Goal: Task Accomplishment & Management: Complete application form

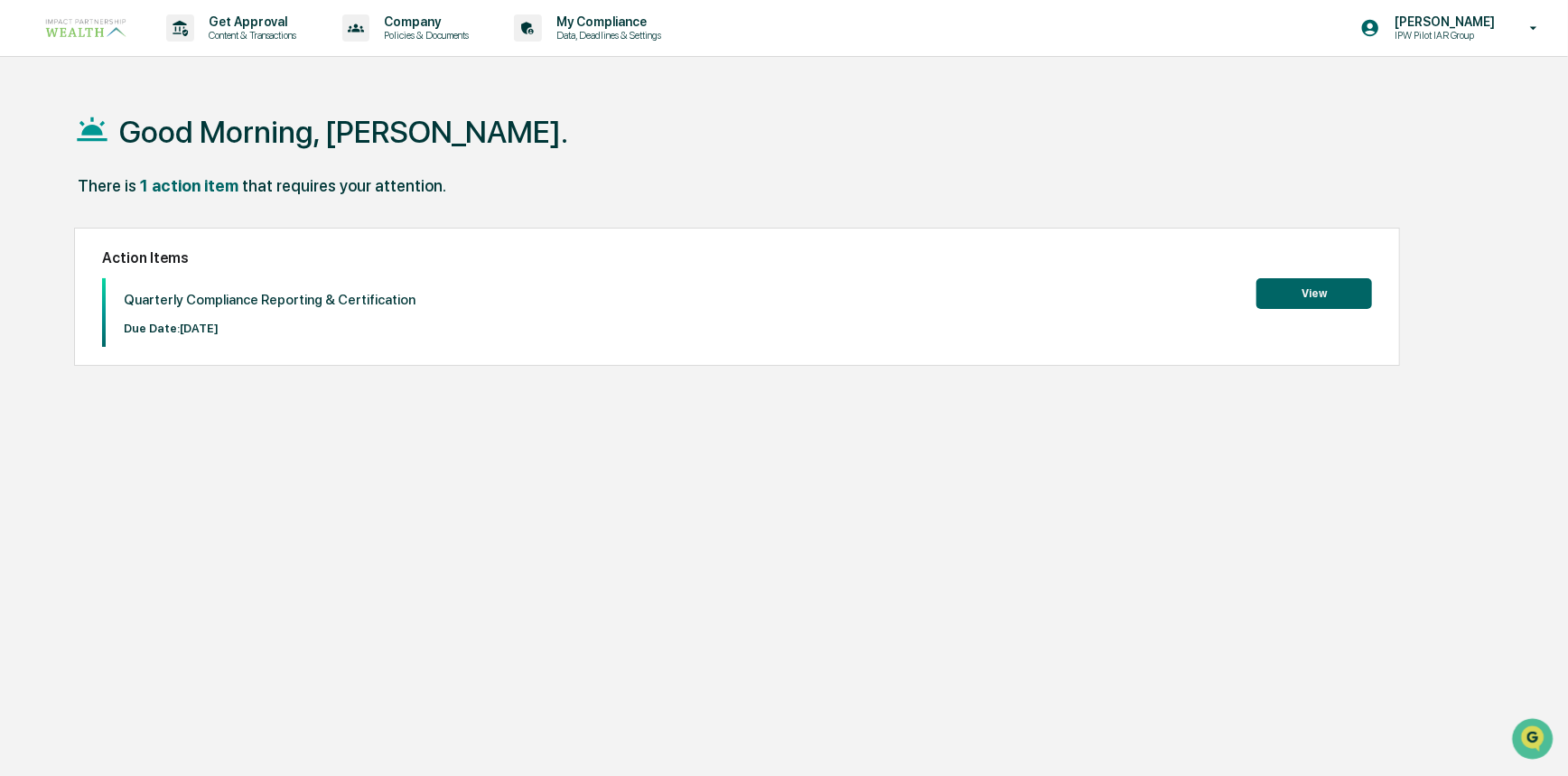
click at [1307, 289] on button "View" at bounding box center [1314, 293] width 116 height 31
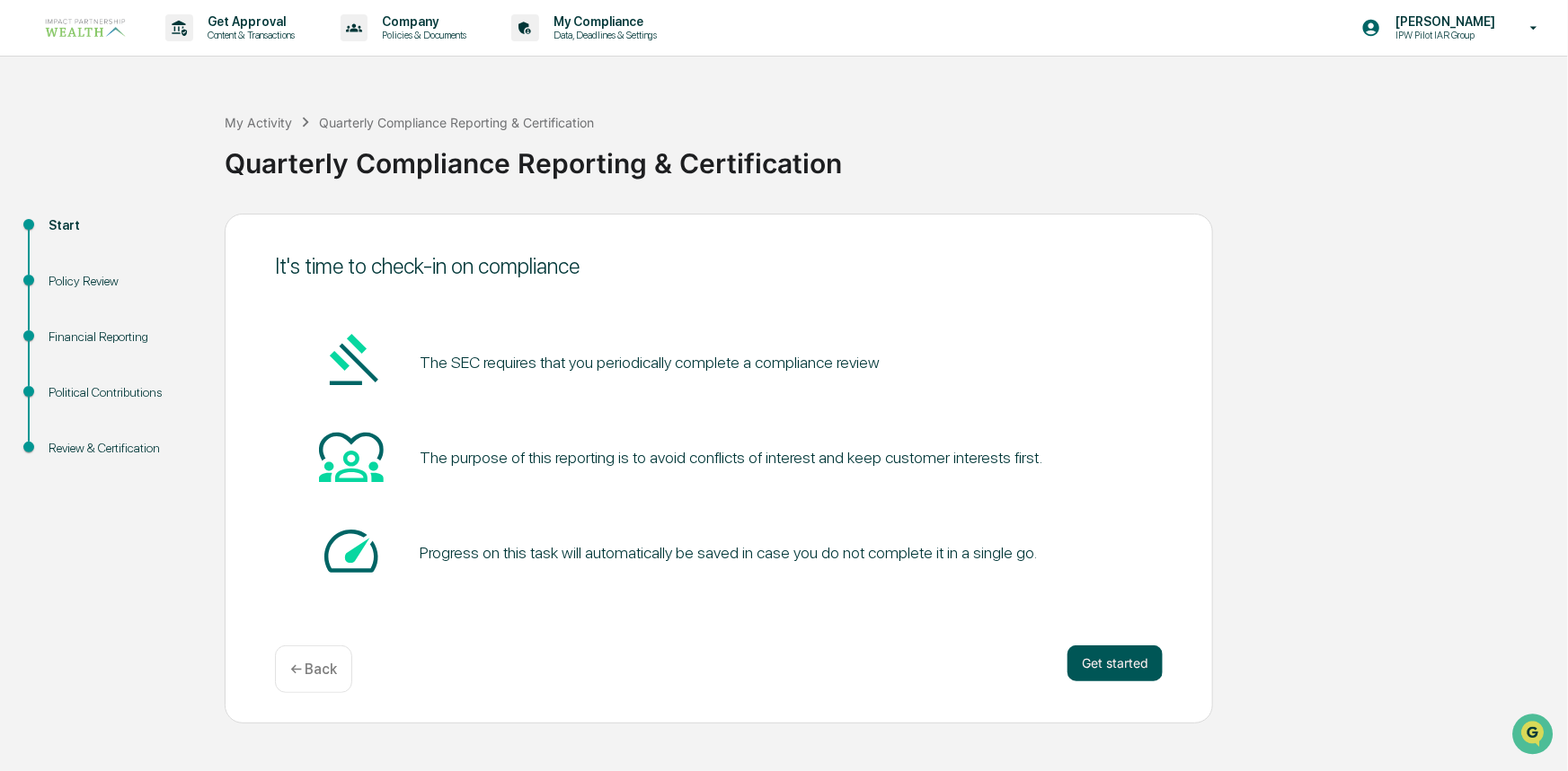
click at [1132, 660] on button "Get started" at bounding box center [1115, 664] width 96 height 36
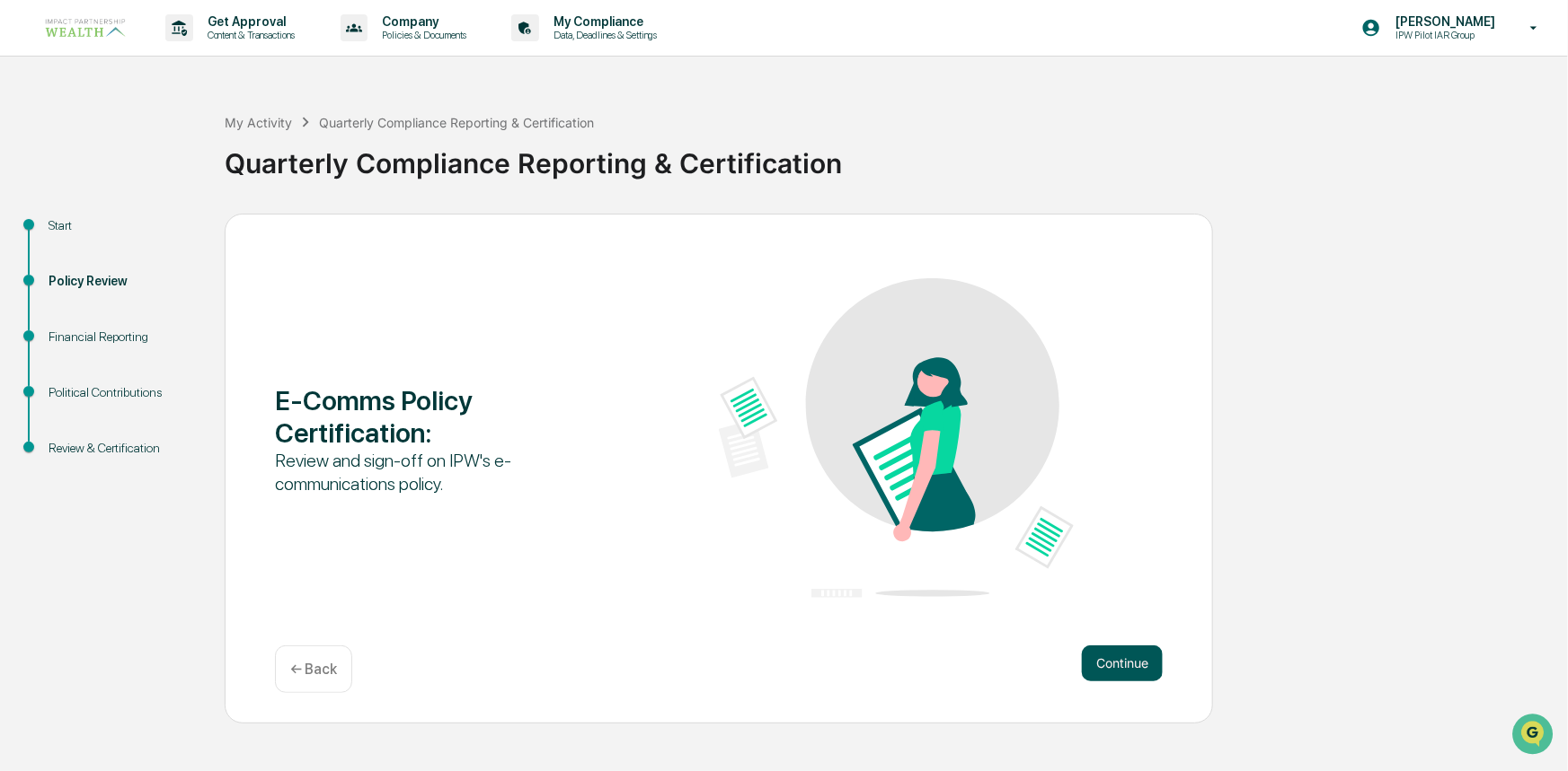
click at [1121, 664] on button "Continue" at bounding box center [1122, 664] width 81 height 36
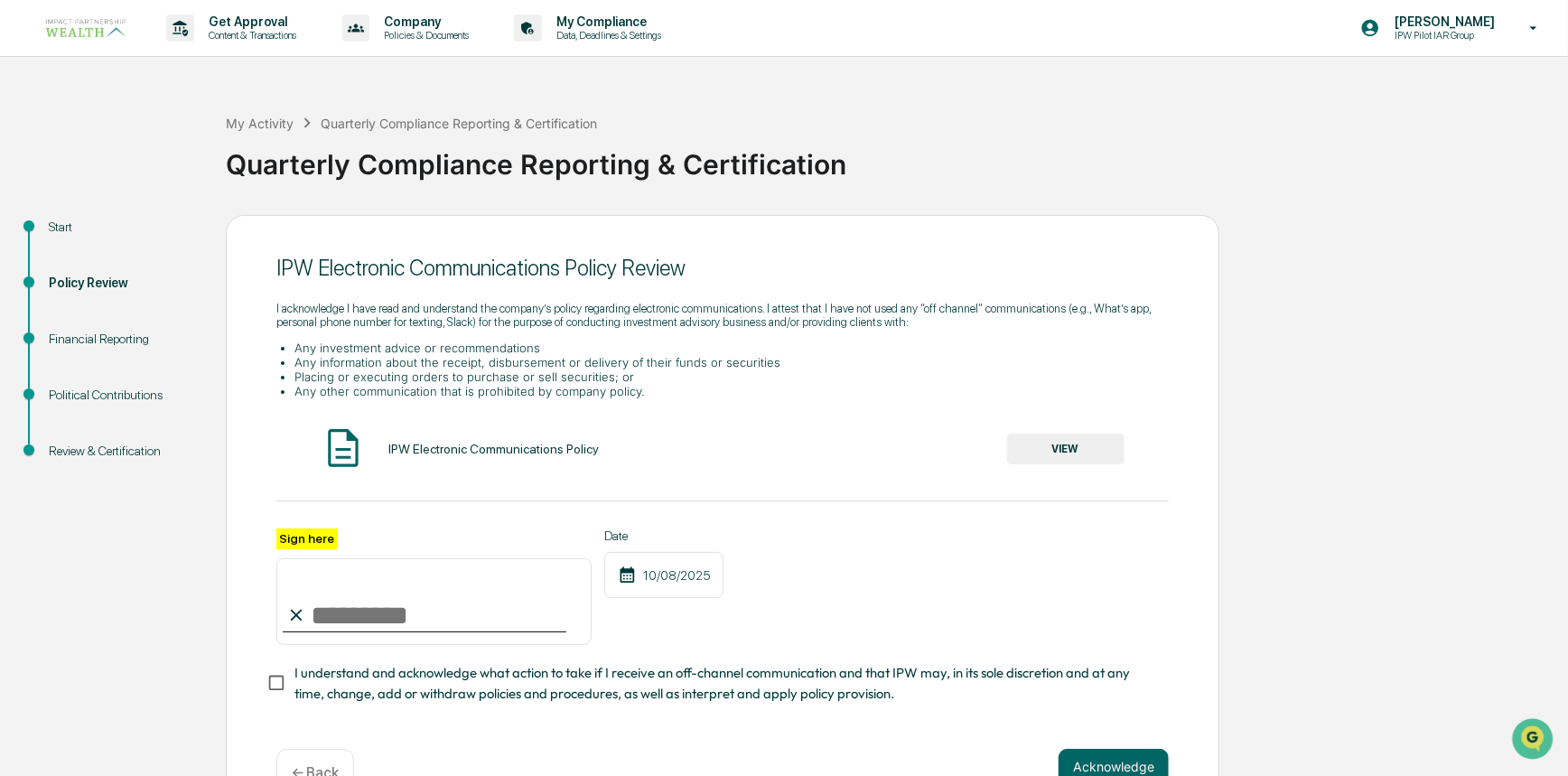
click at [415, 604] on input "Sign here" at bounding box center [433, 602] width 315 height 87
type input "**********"
click at [1099, 756] on button "Acknowledge" at bounding box center [1114, 767] width 110 height 36
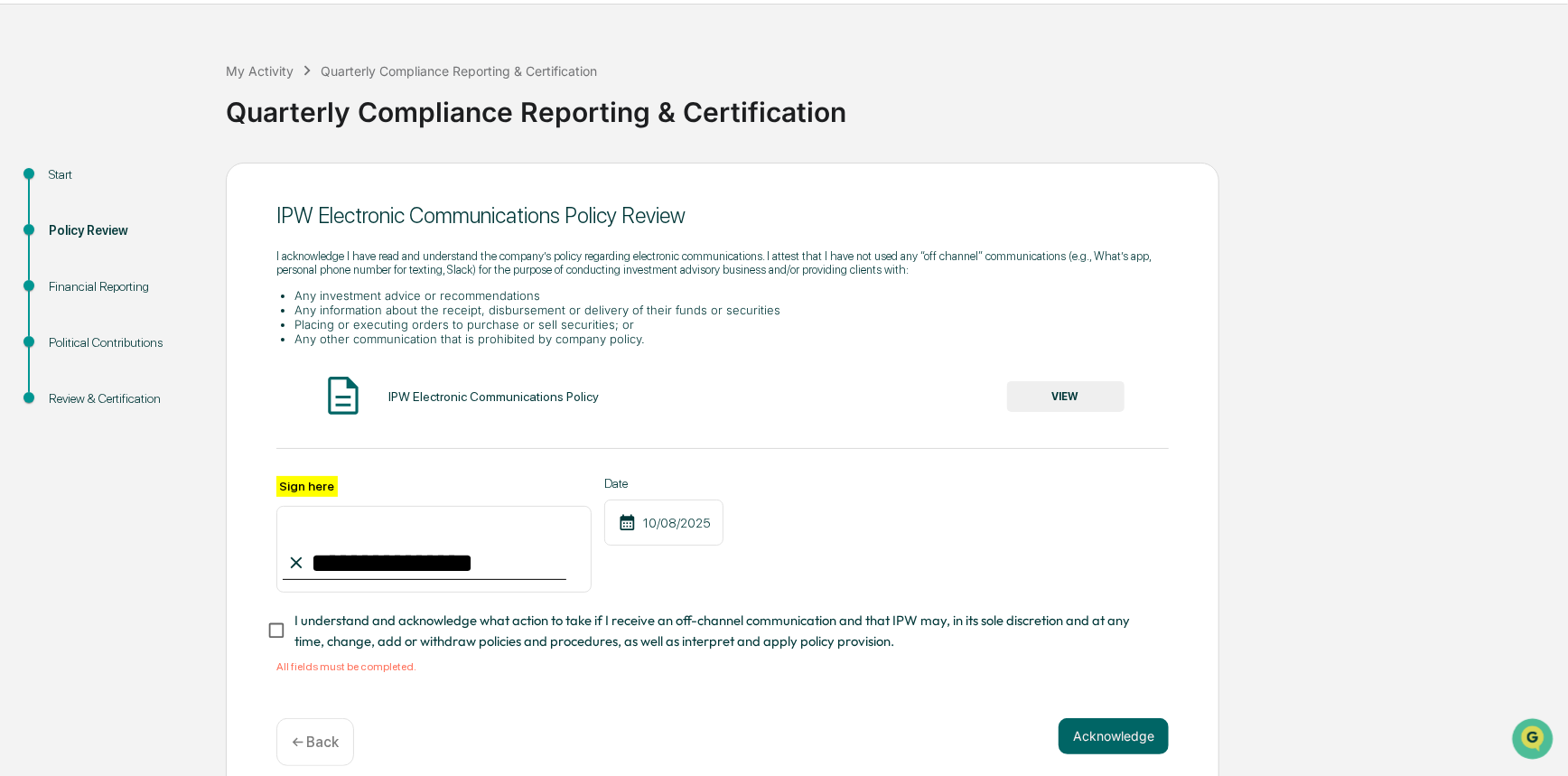
scroll to position [77, 0]
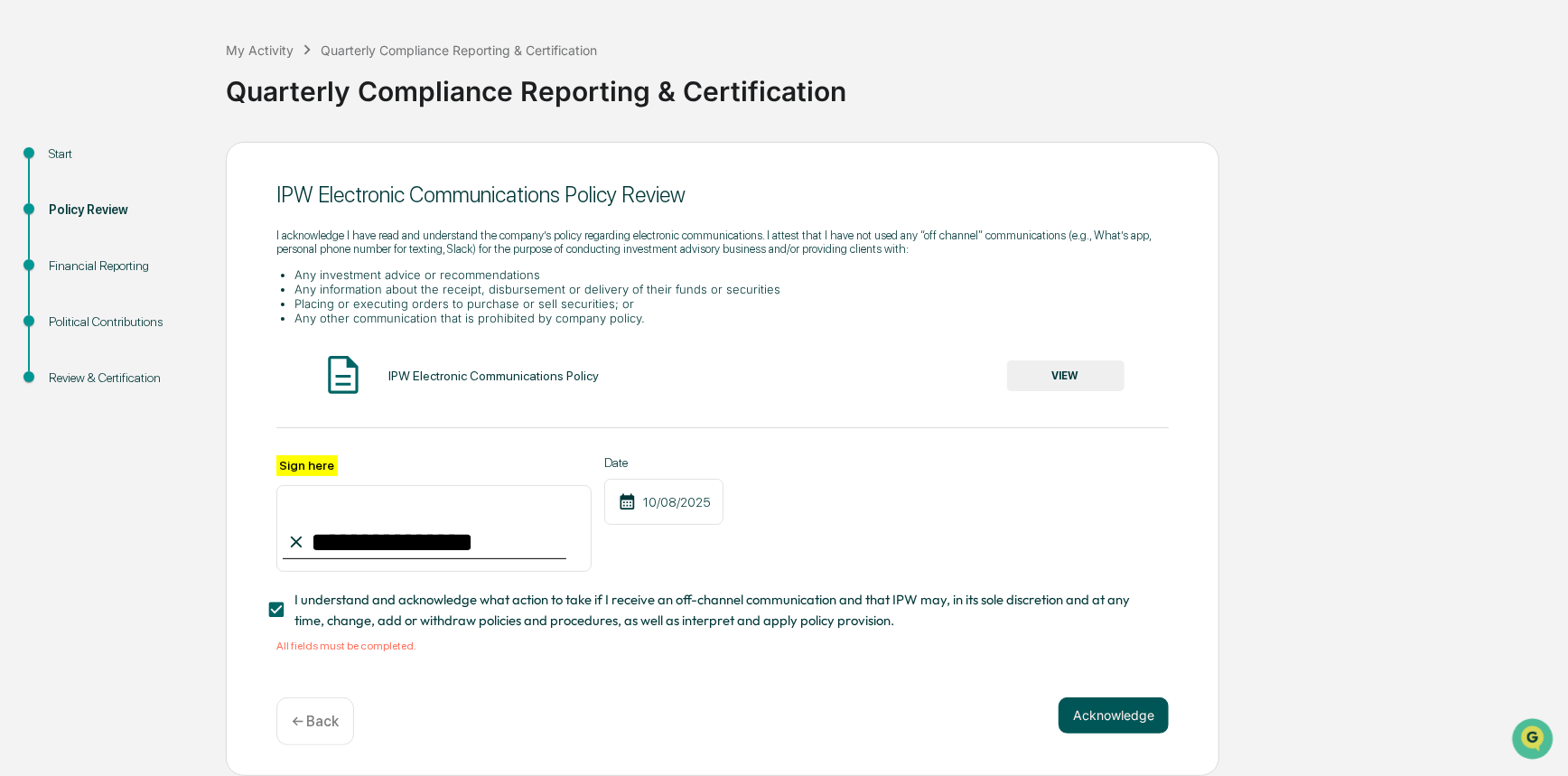
click at [1135, 720] on button "Acknowledge" at bounding box center [1114, 715] width 110 height 36
click at [1117, 698] on button "Acknowledge" at bounding box center [1114, 715] width 110 height 36
click at [1120, 729] on button "Acknowledge" at bounding box center [1114, 715] width 110 height 36
click at [1076, 370] on button "VIEW" at bounding box center [1066, 376] width 117 height 31
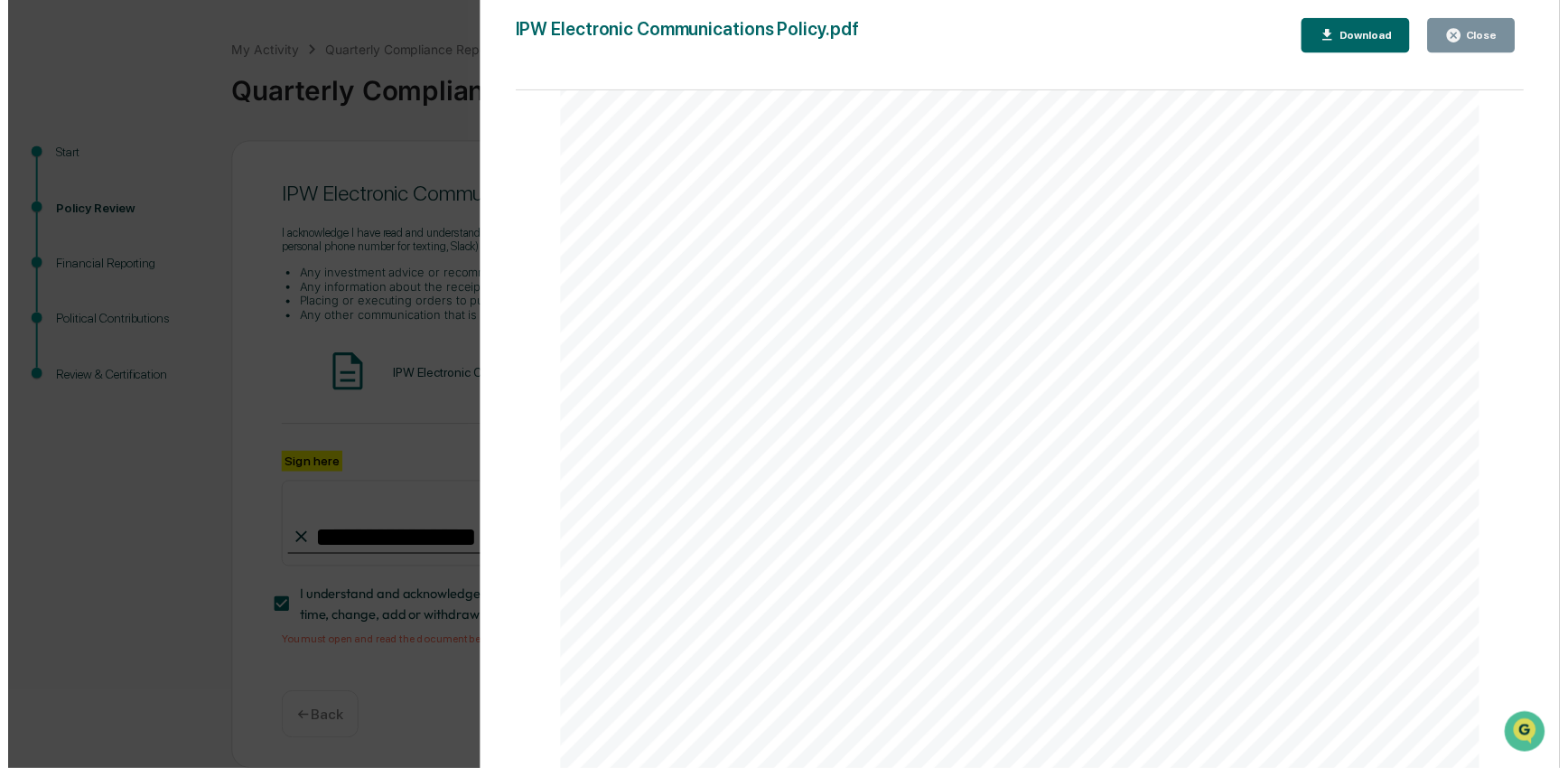
scroll to position [8136, 0]
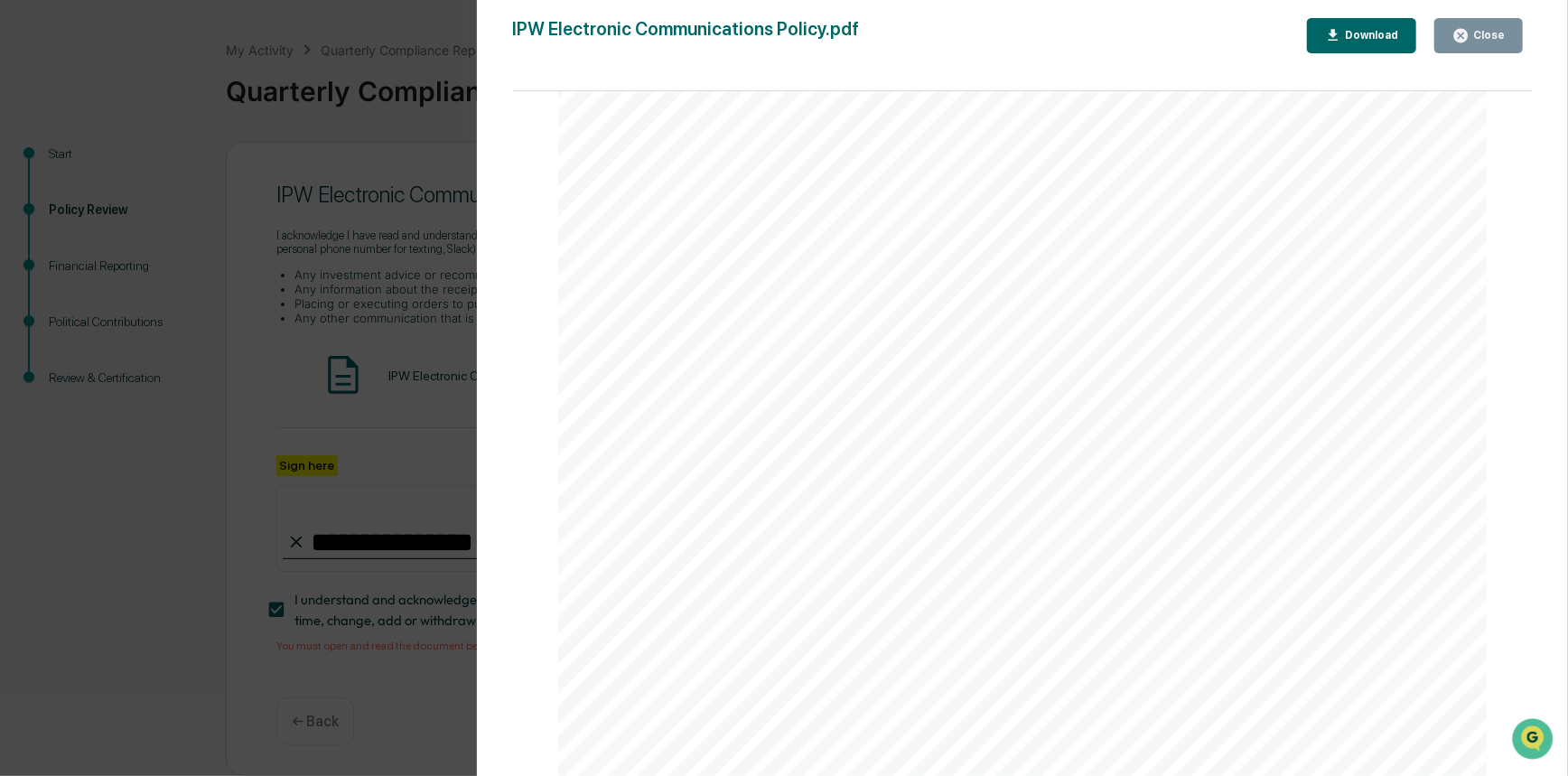
click at [1482, 36] on div "Close" at bounding box center [1487, 35] width 35 height 13
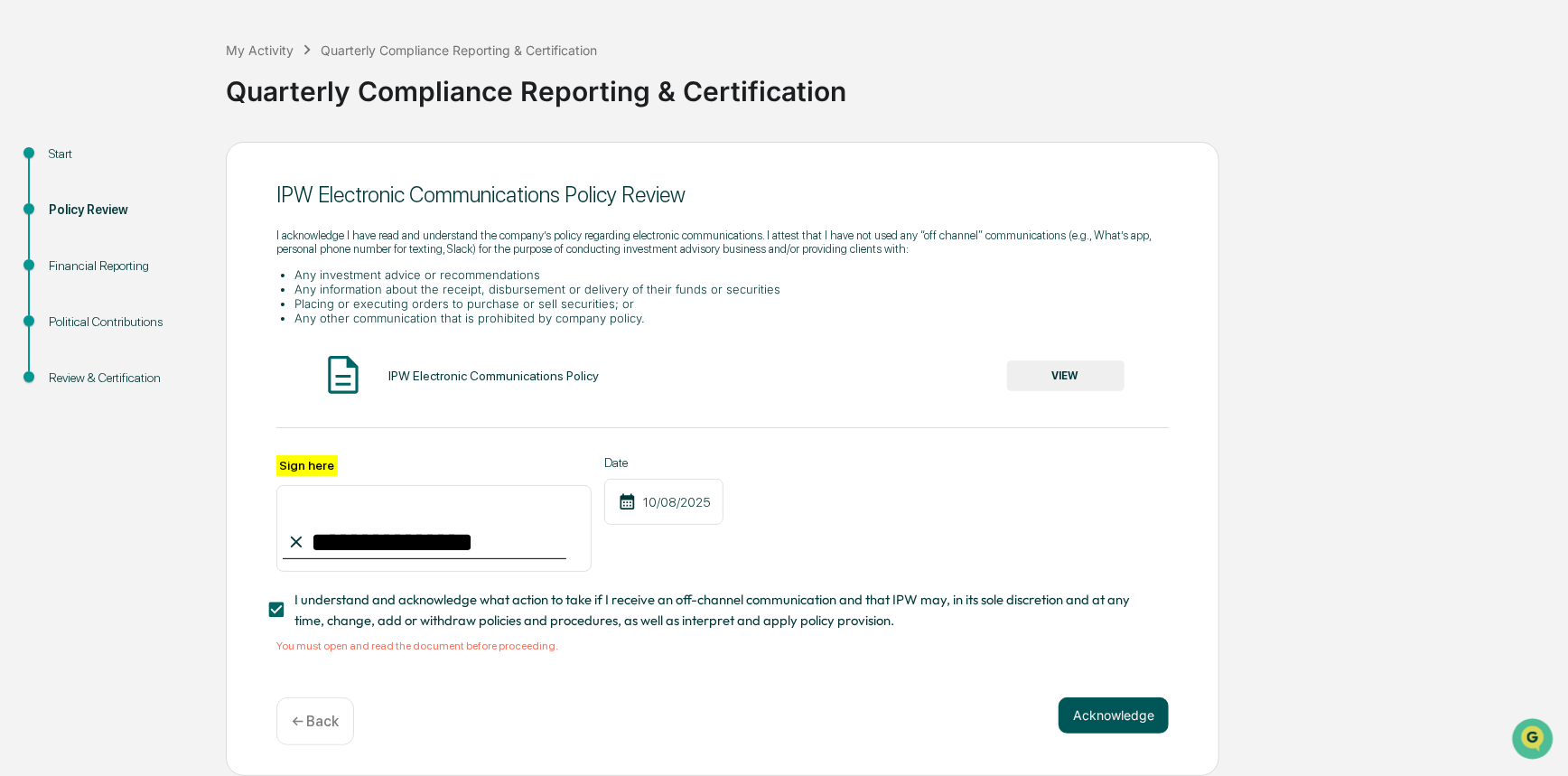
click at [1110, 716] on button "Acknowledge" at bounding box center [1114, 715] width 110 height 36
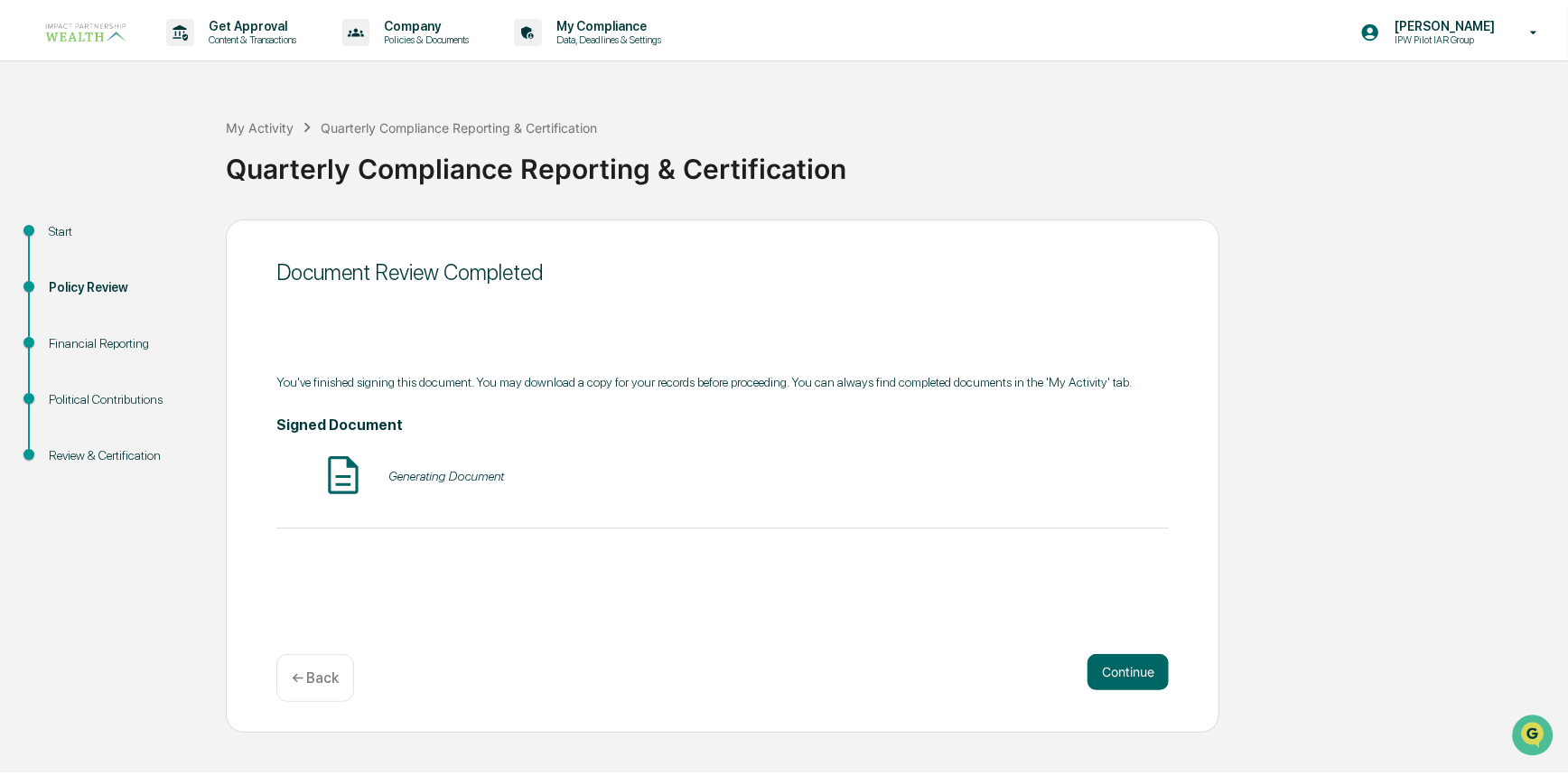
scroll to position [0, 0]
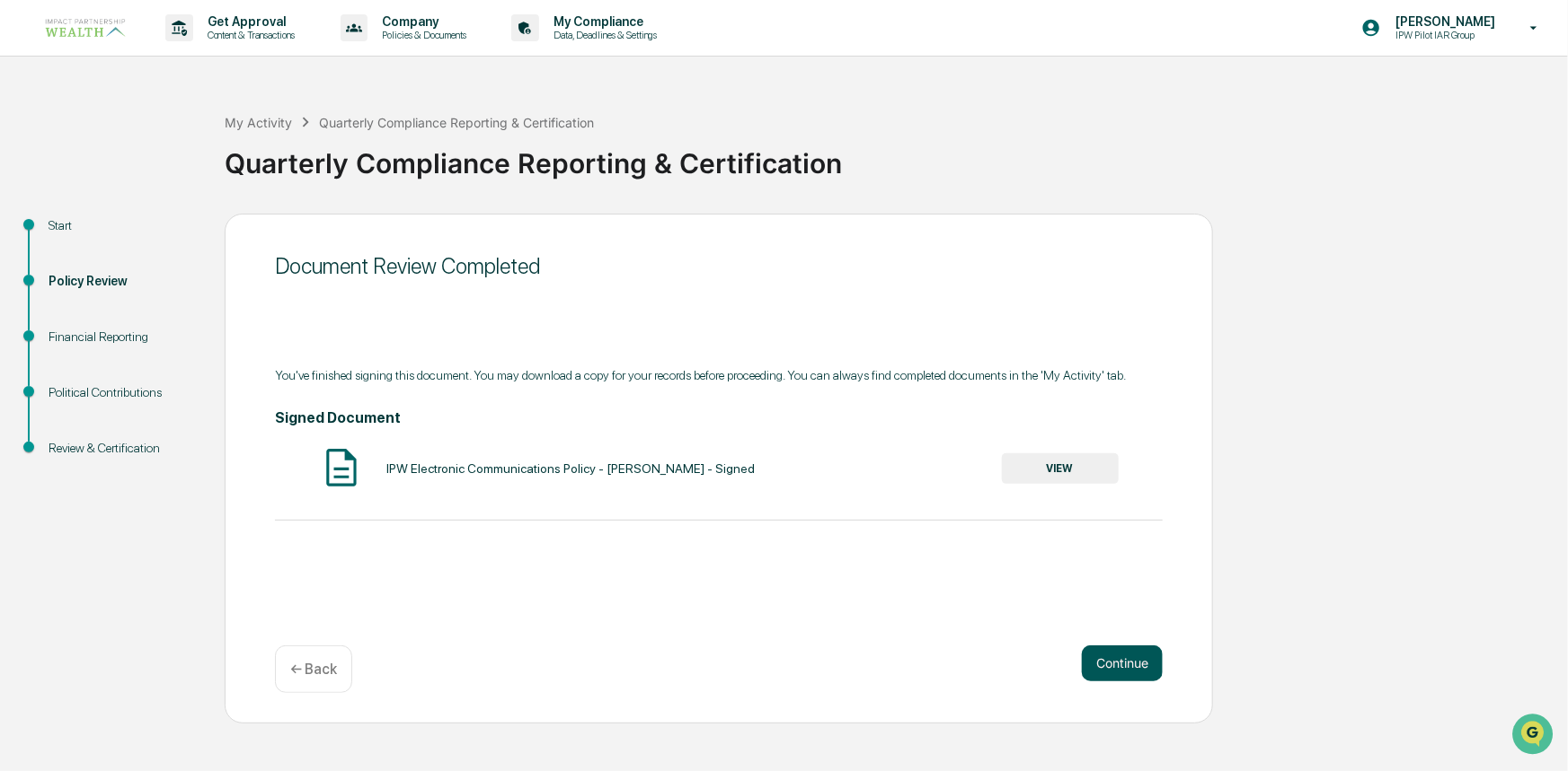
click at [1120, 662] on button "Continue" at bounding box center [1122, 664] width 81 height 36
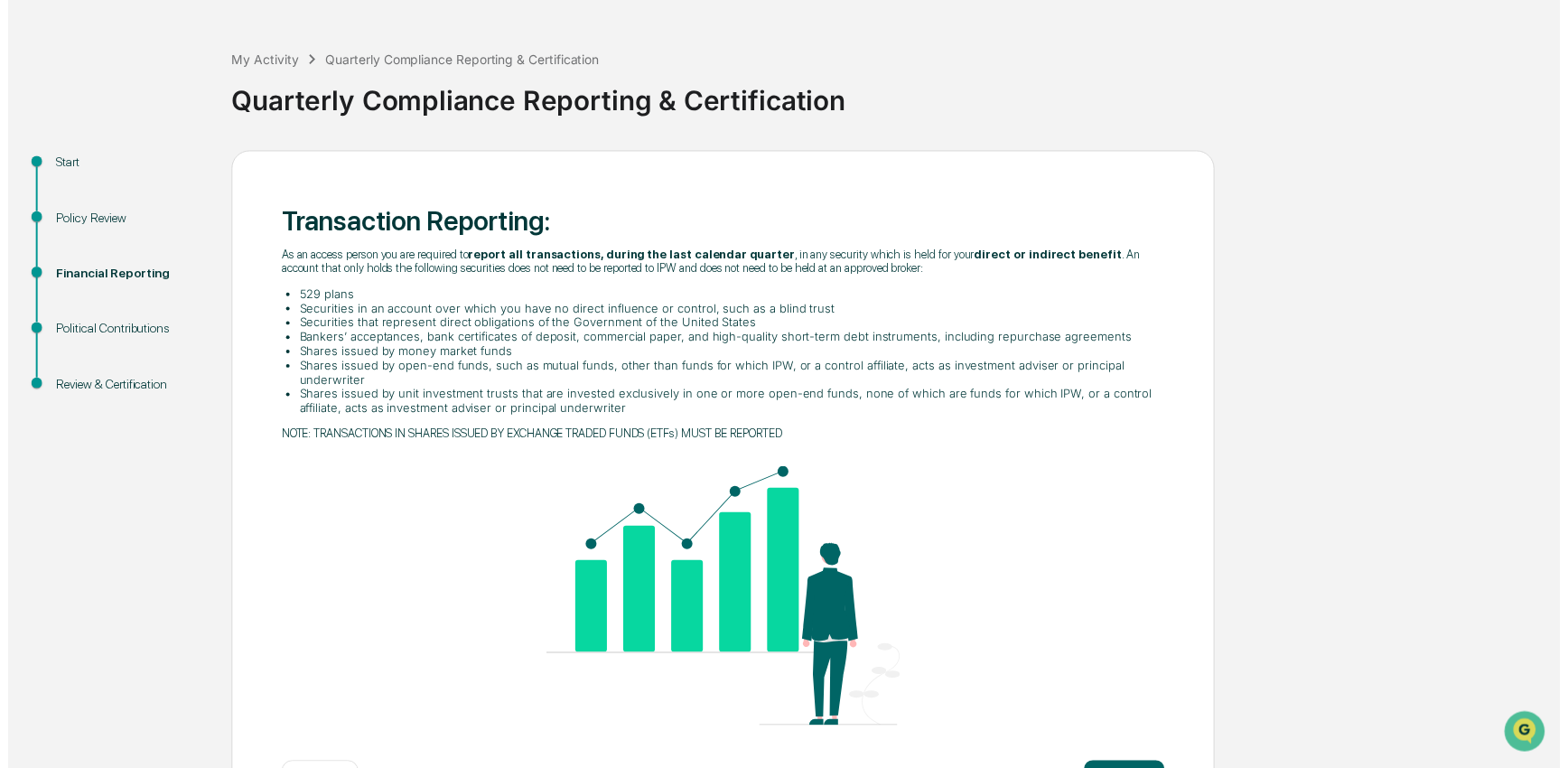
scroll to position [130, 0]
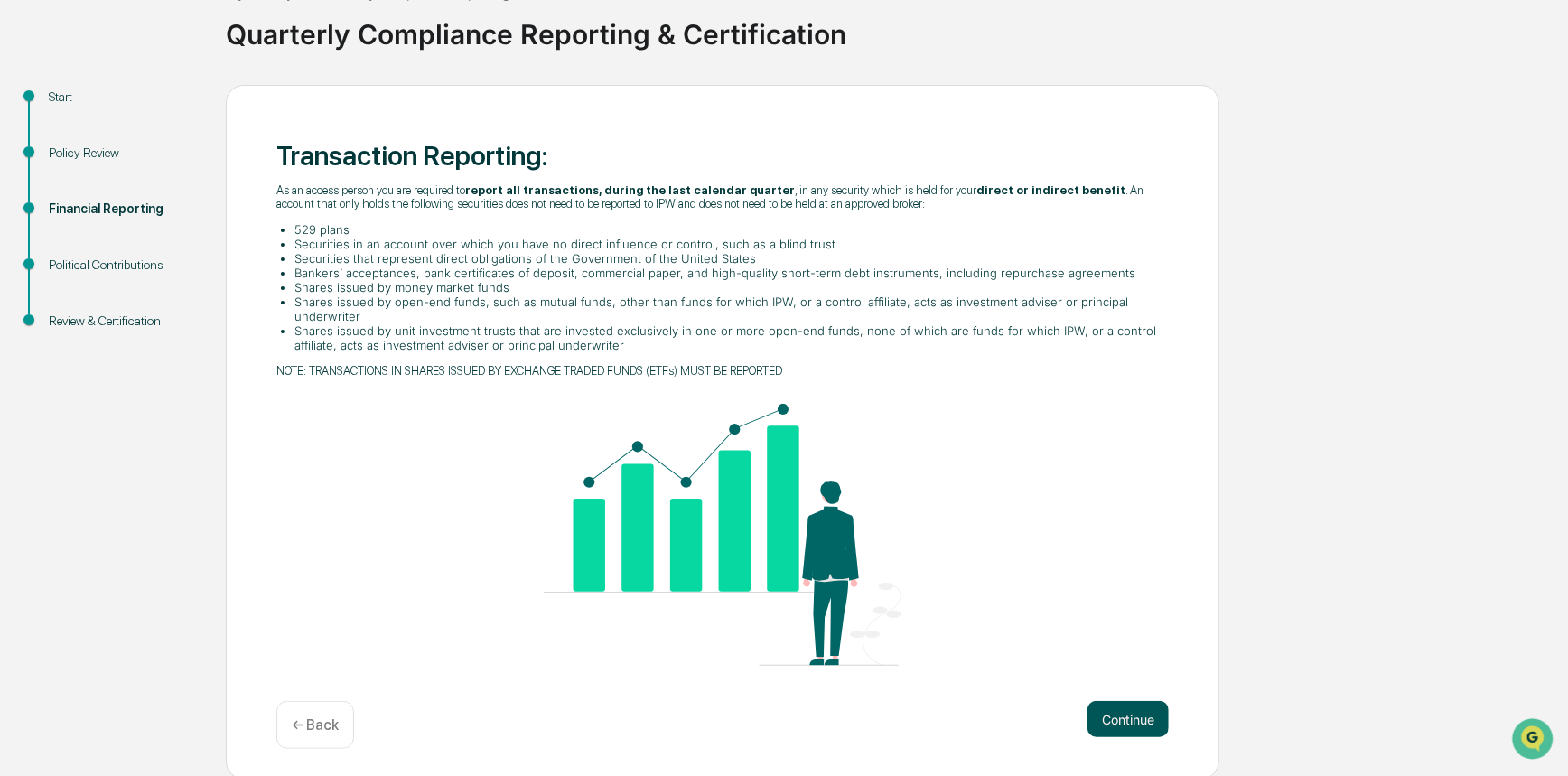
click at [1119, 730] on button "Continue" at bounding box center [1128, 719] width 81 height 36
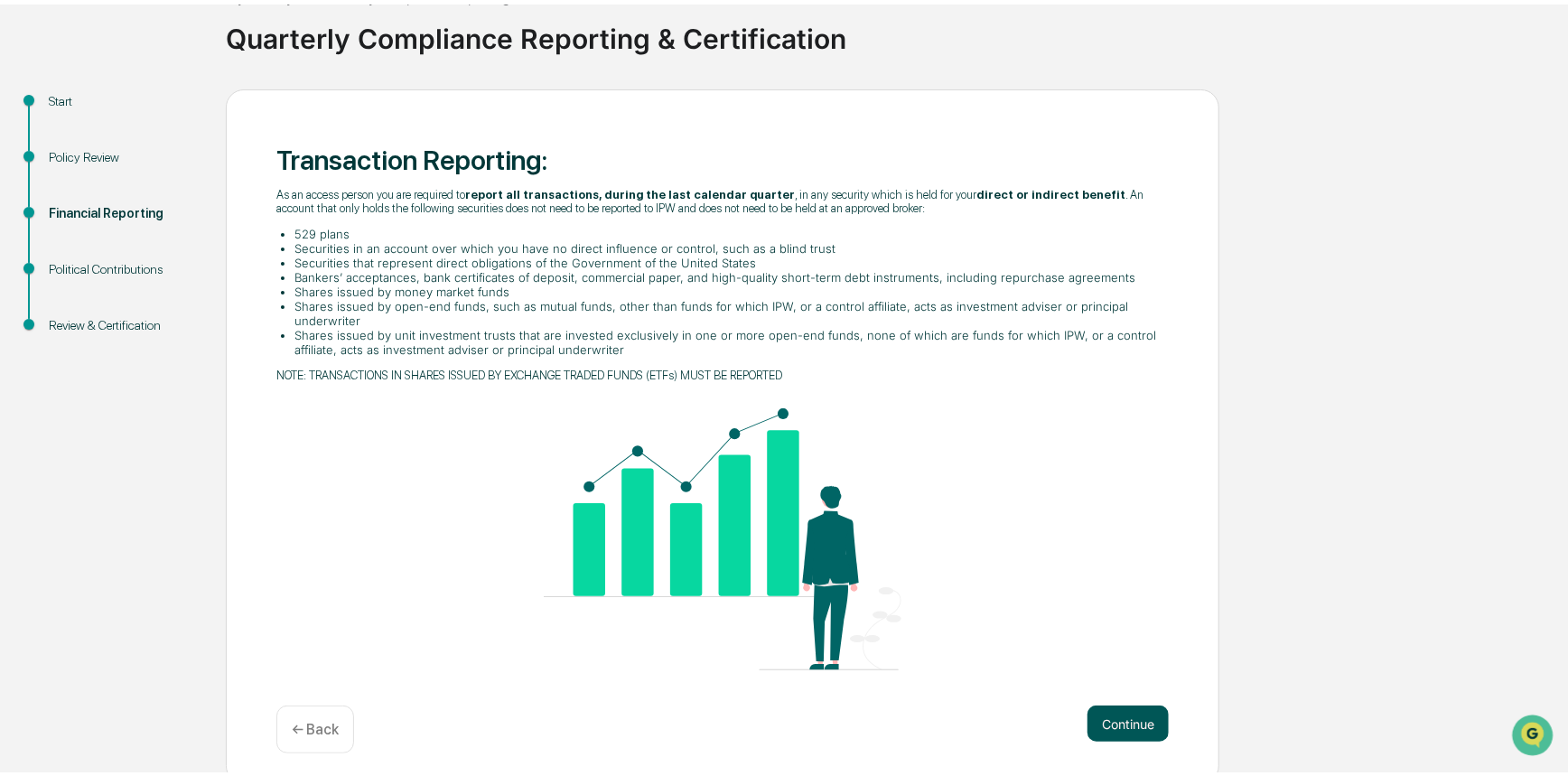
scroll to position [0, 0]
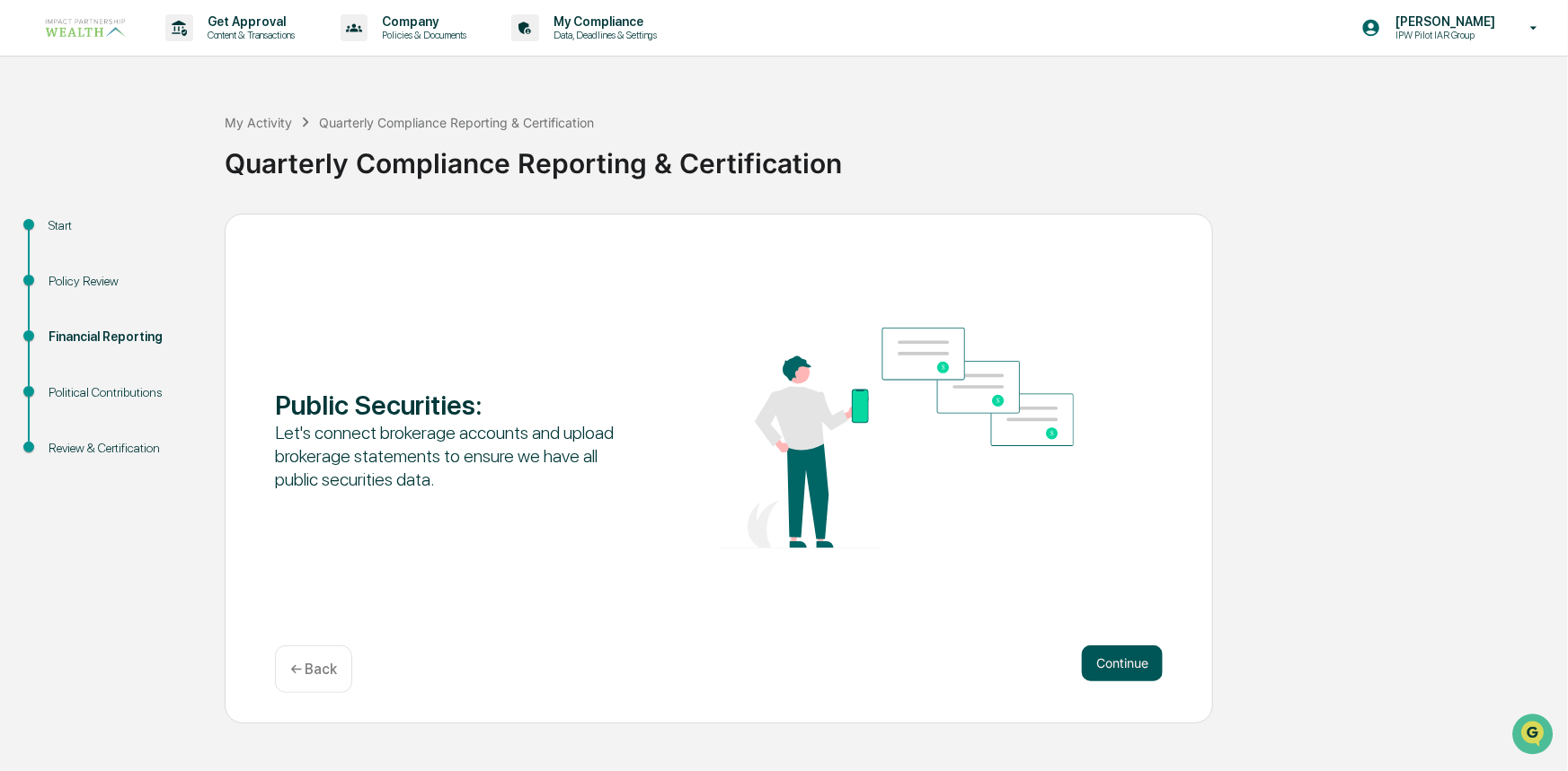
click at [1128, 664] on button "Continue" at bounding box center [1122, 664] width 81 height 36
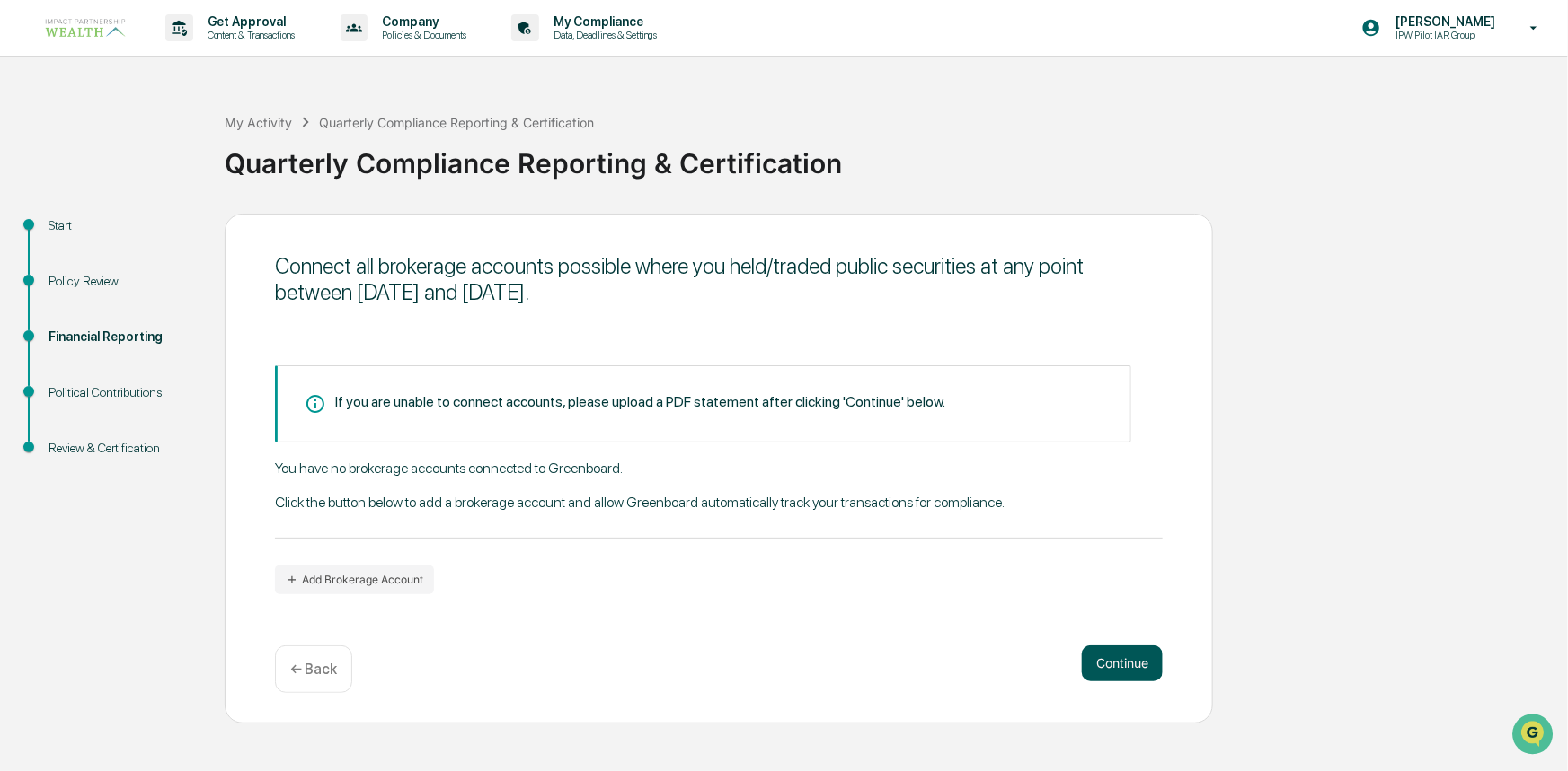
click at [1123, 664] on button "Continue" at bounding box center [1122, 664] width 81 height 36
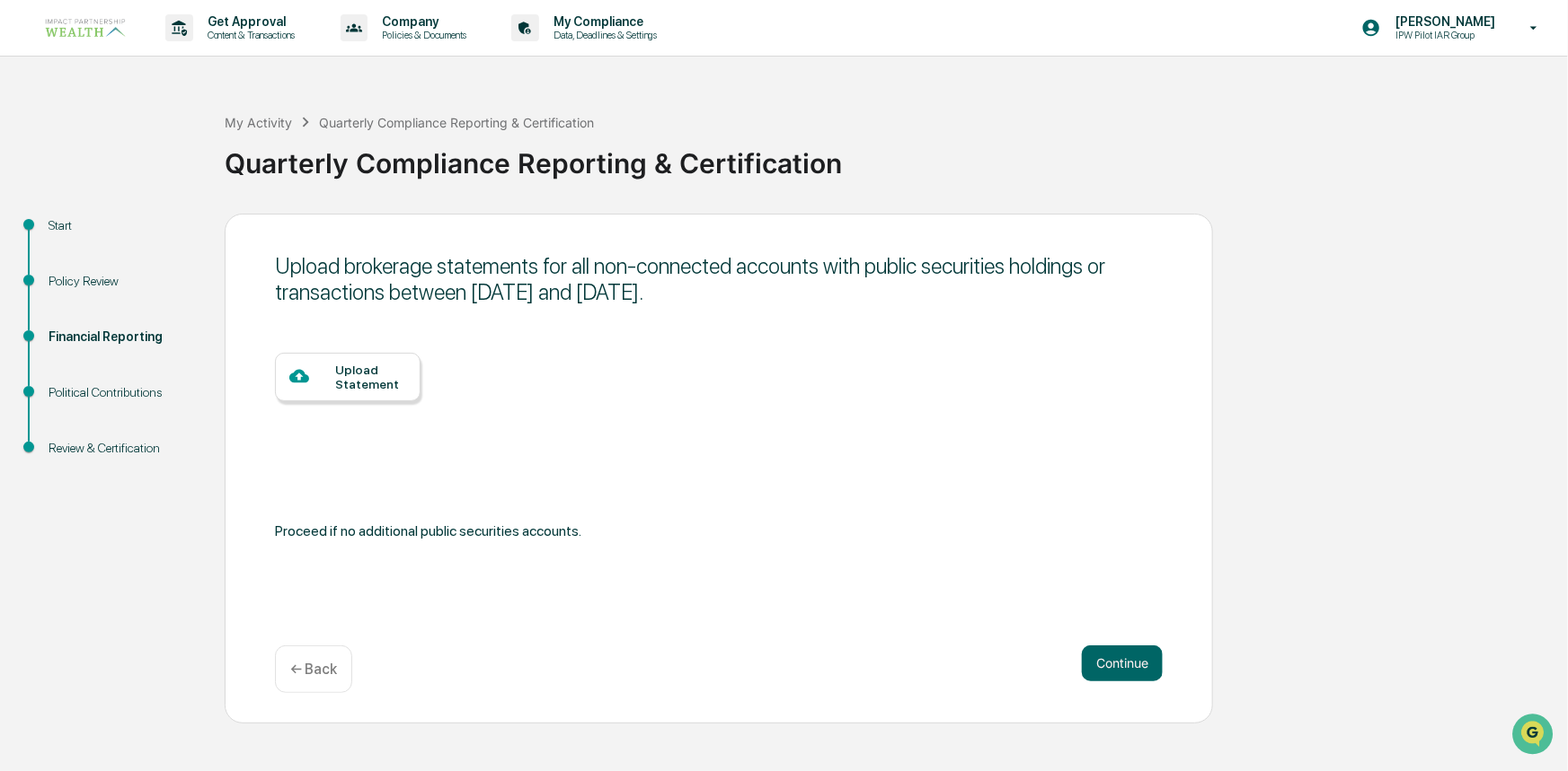
click at [334, 671] on p "← Back" at bounding box center [313, 669] width 46 height 17
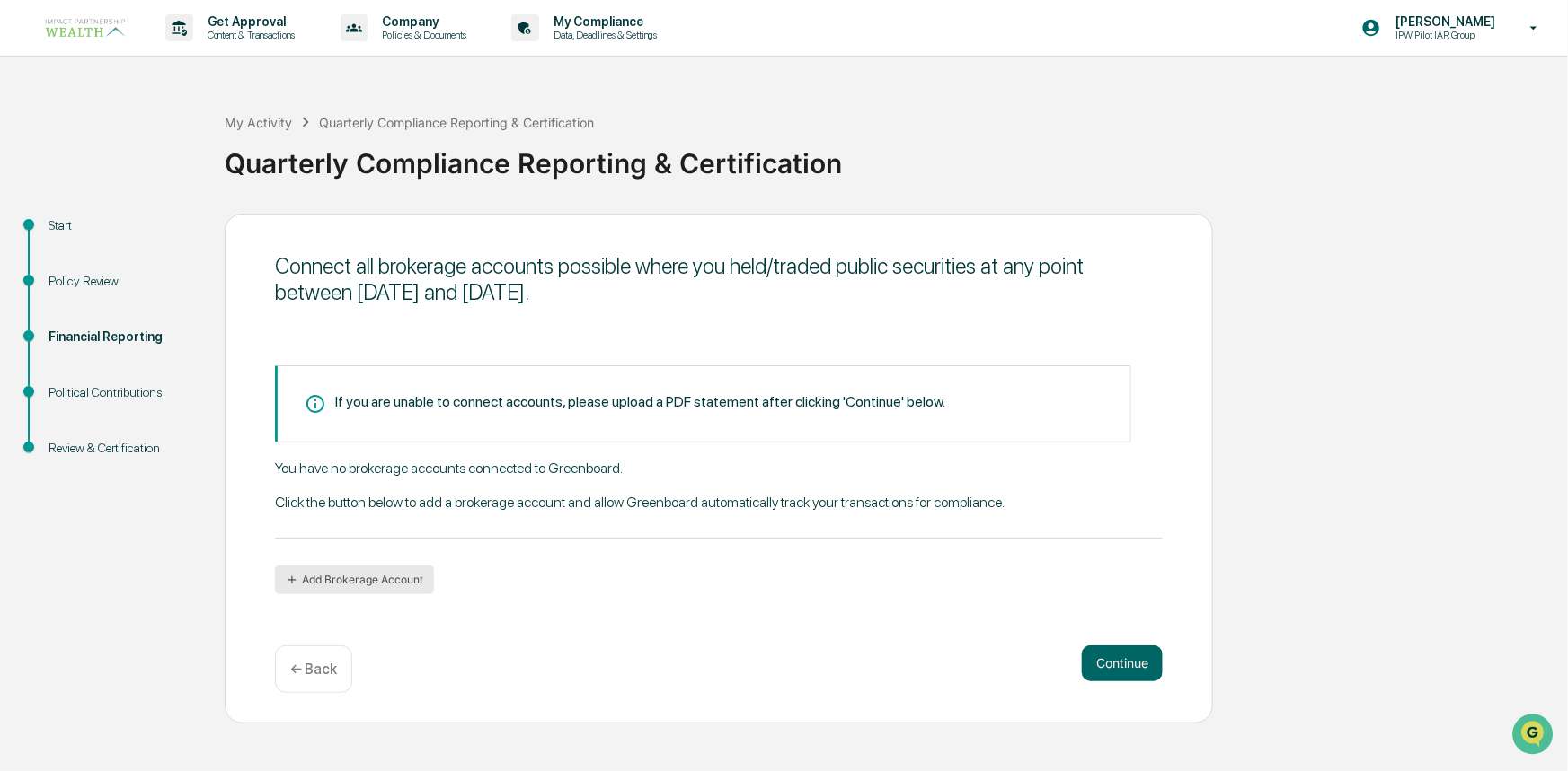
click at [390, 576] on button "Add Brokerage Account" at bounding box center [353, 579] width 159 height 29
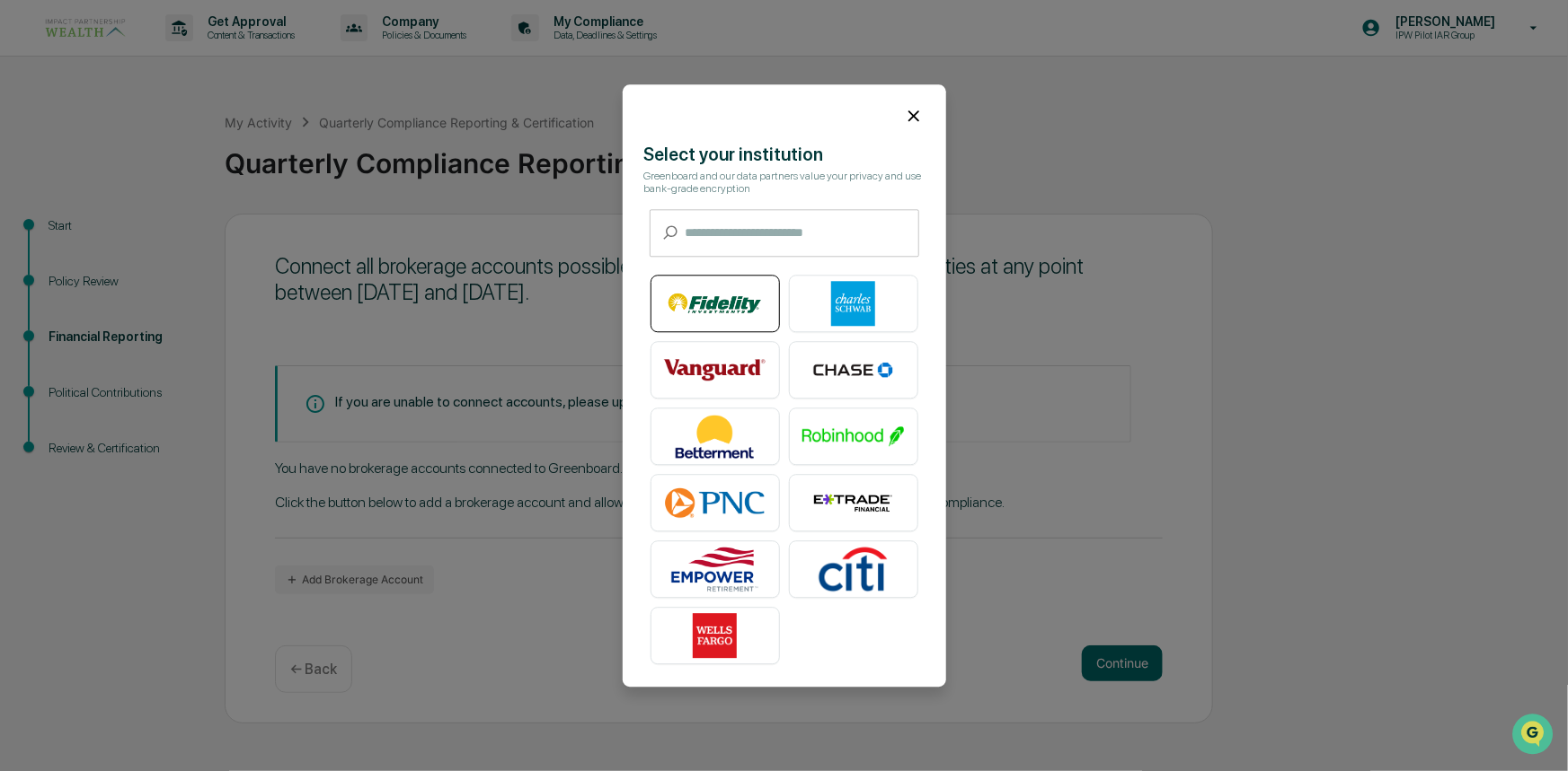
click at [752, 297] on img at bounding box center [715, 303] width 102 height 44
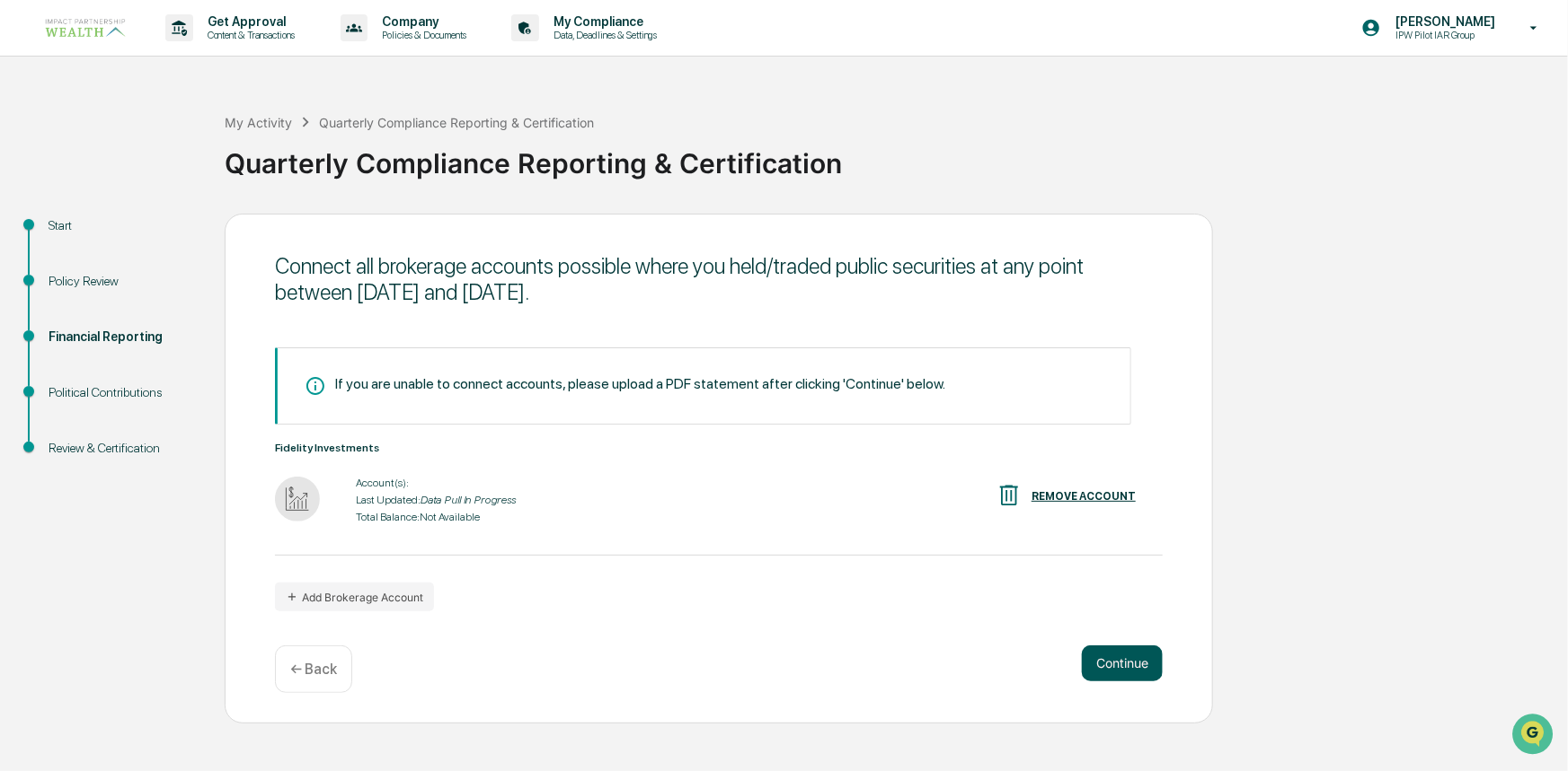
click at [1093, 673] on button "Continue" at bounding box center [1122, 664] width 81 height 36
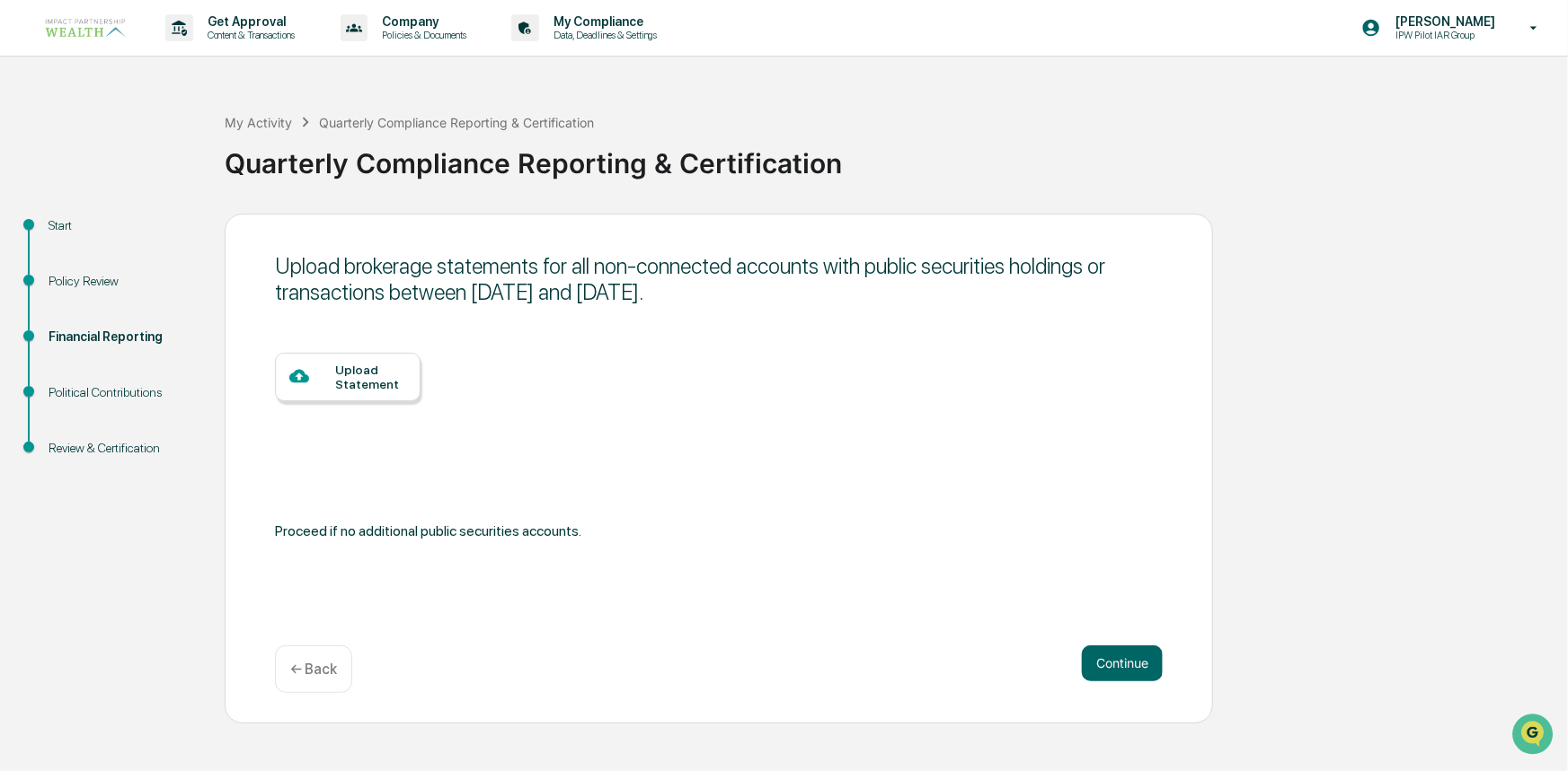
click at [1134, 643] on div "Upload brokerage statements for all non-connected accounts with public securiti…" at bounding box center [719, 469] width 988 height 510
click at [1135, 666] on button "Continue" at bounding box center [1122, 664] width 81 height 36
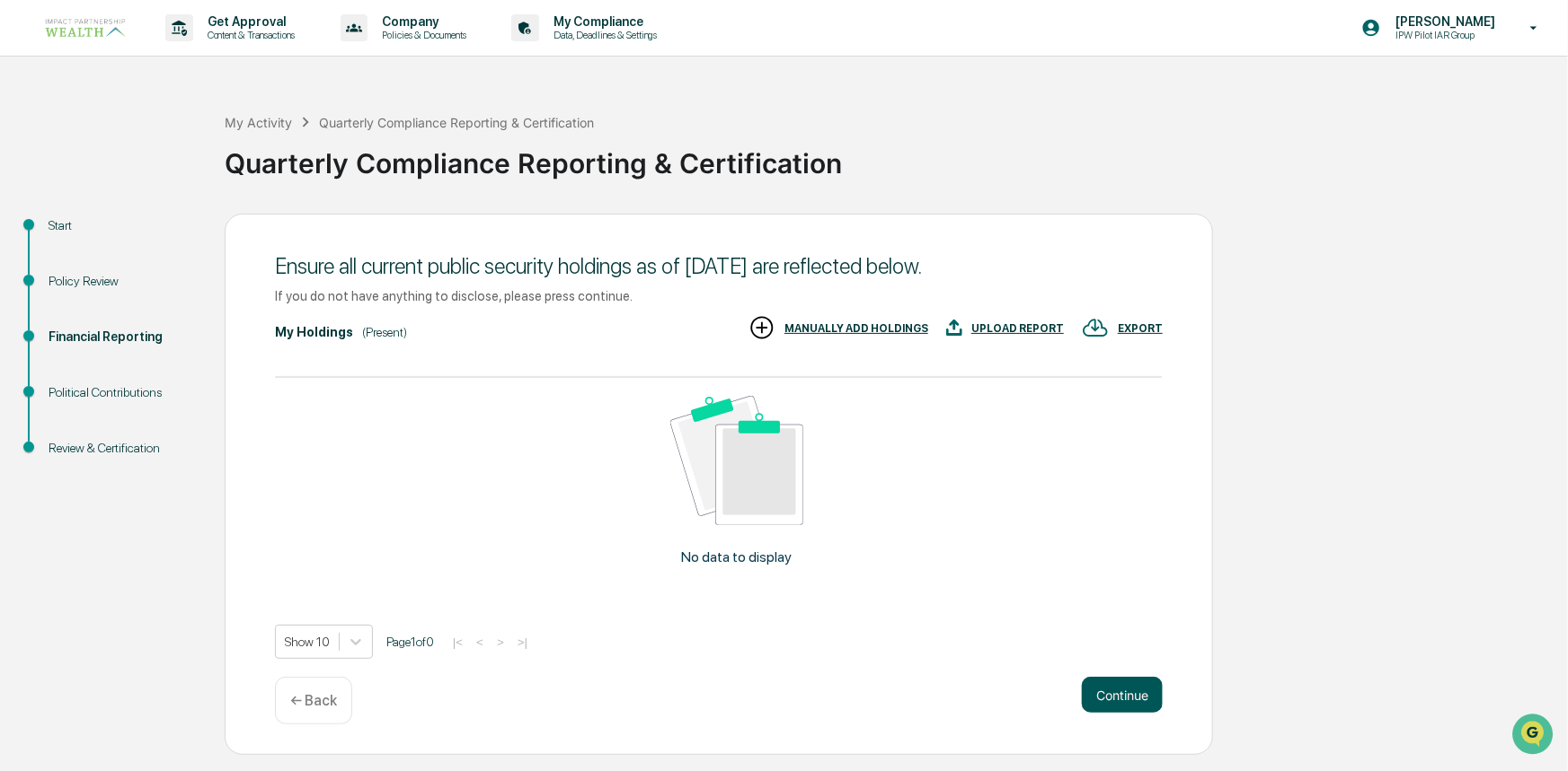
click at [1138, 694] on button "Continue" at bounding box center [1122, 695] width 81 height 36
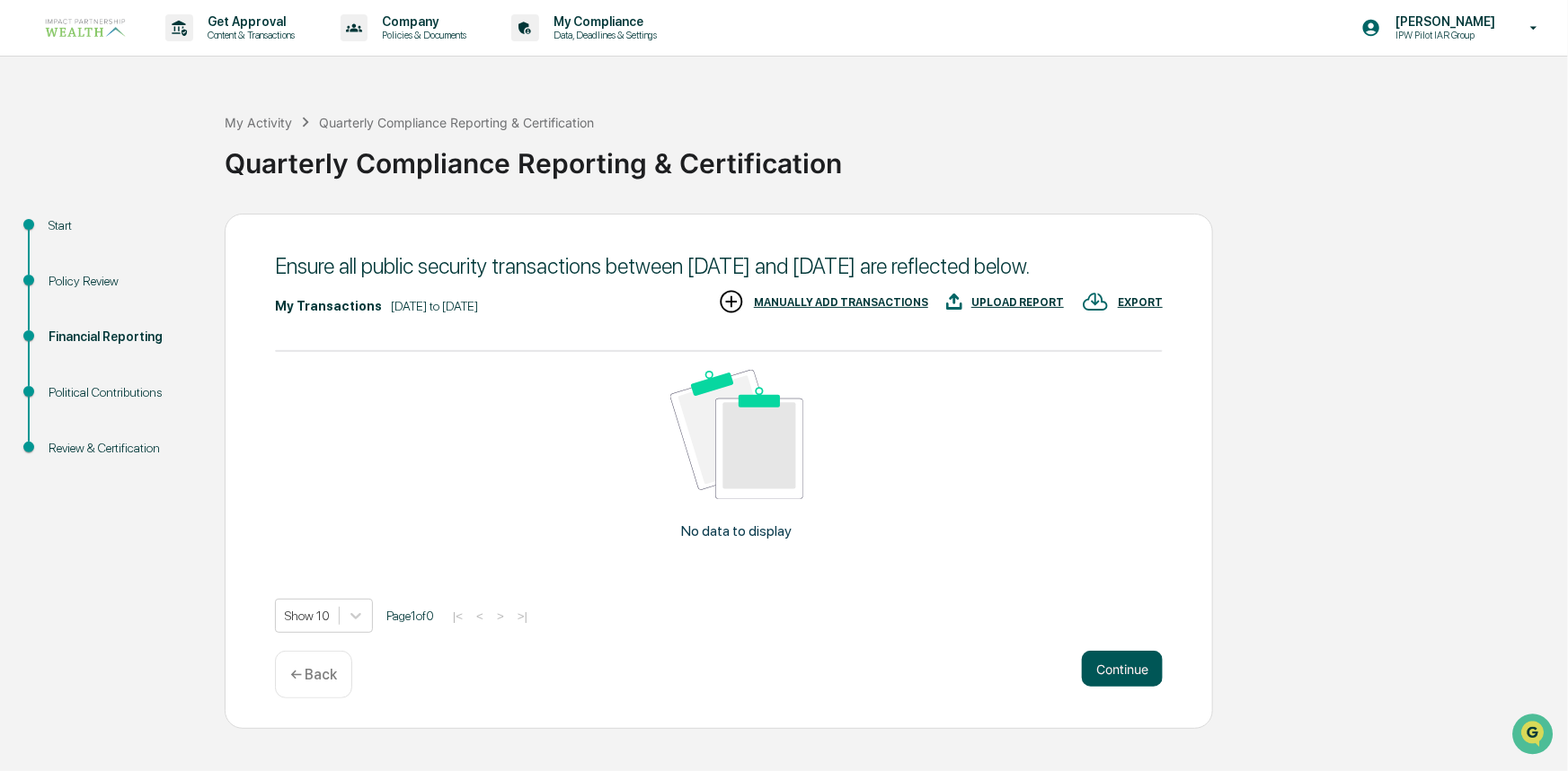
click at [1137, 687] on button "Continue" at bounding box center [1122, 668] width 81 height 36
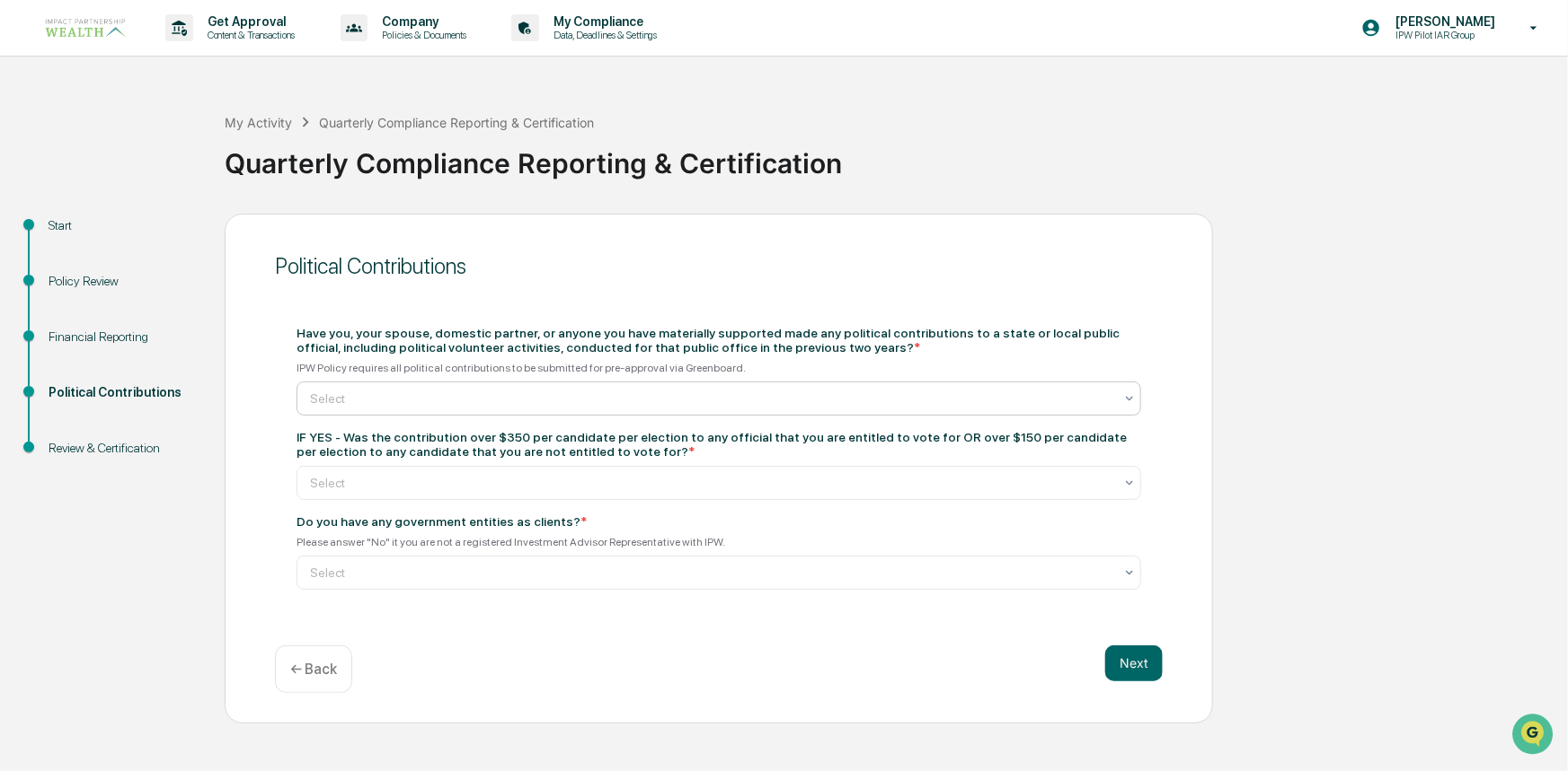
click at [528, 401] on div at bounding box center [711, 398] width 803 height 18
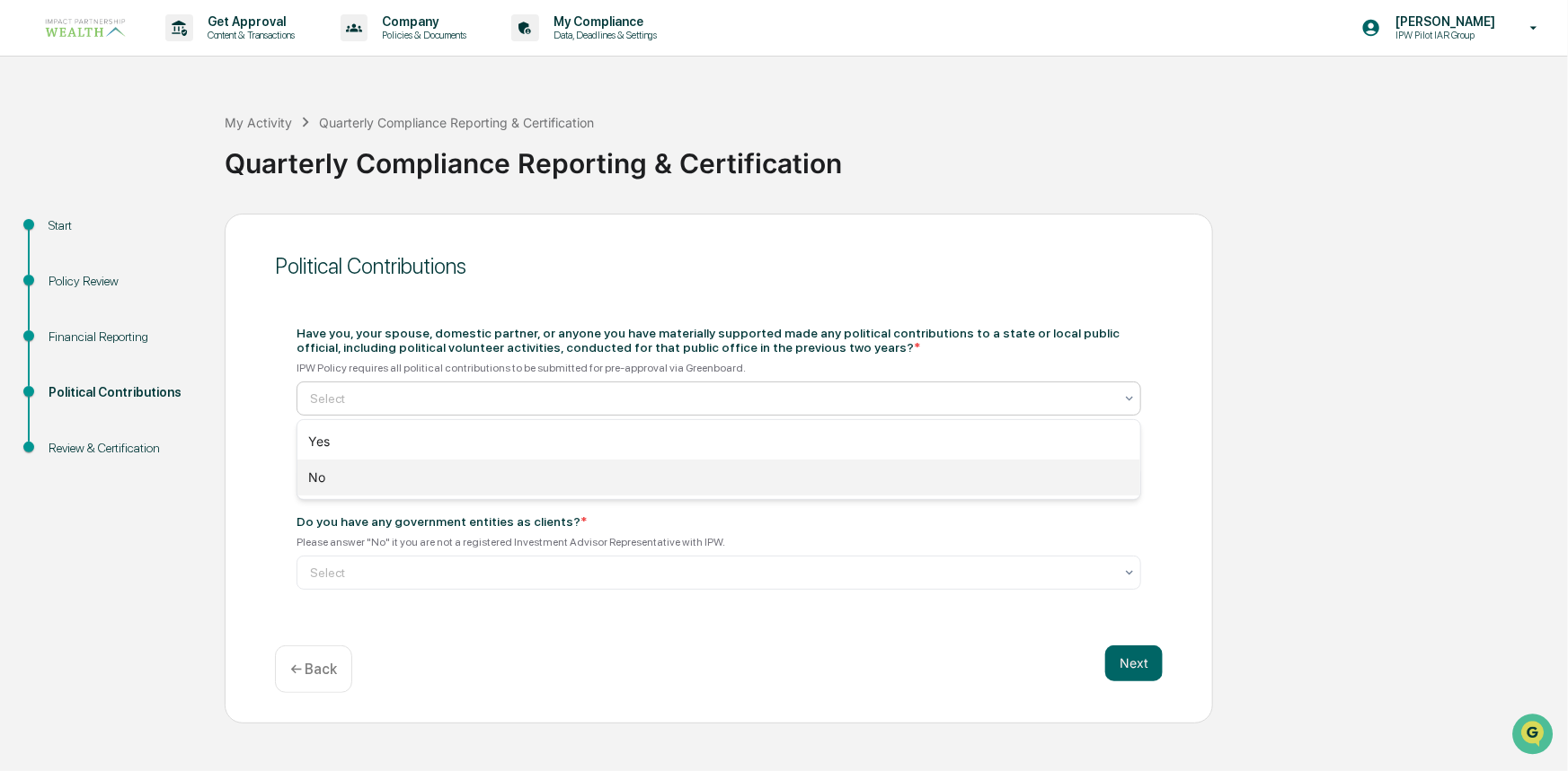
click at [327, 473] on div "No" at bounding box center [719, 477] width 843 height 36
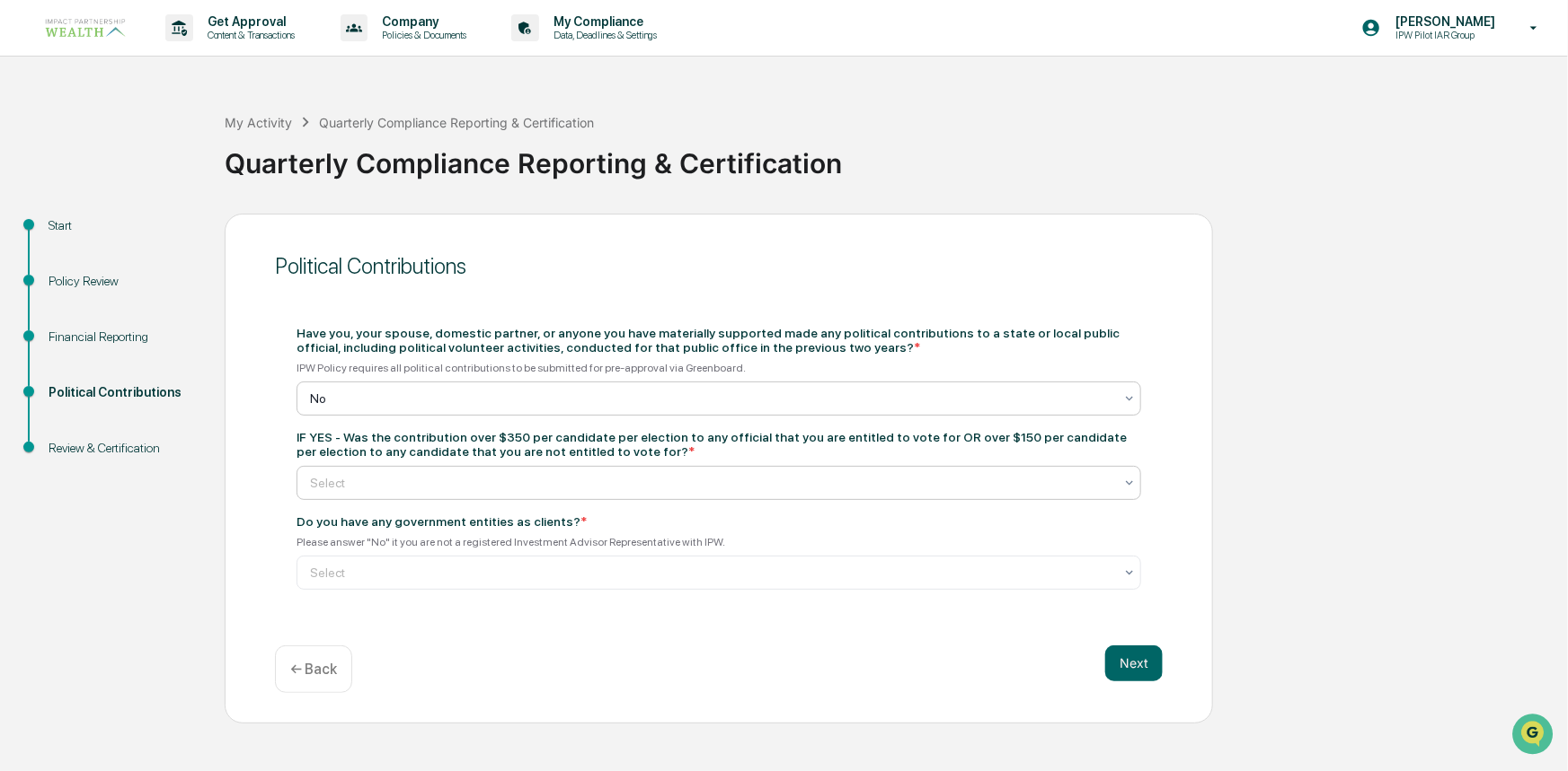
click at [387, 487] on div at bounding box center [711, 483] width 803 height 18
click at [255, 490] on div "Political Contributions Have you, your spouse, domestic partner, or anyone you …" at bounding box center [719, 469] width 988 height 510
click at [331, 495] on div "Select" at bounding box center [712, 483] width 822 height 25
click at [223, 484] on div "Start Policy Review Financial Reporting Political Contributions Review & Certif…" at bounding box center [784, 469] width 1549 height 510
click at [241, 620] on div "Political Contributions Have you, your spouse, domestic partner, or anyone you …" at bounding box center [719, 469] width 988 height 510
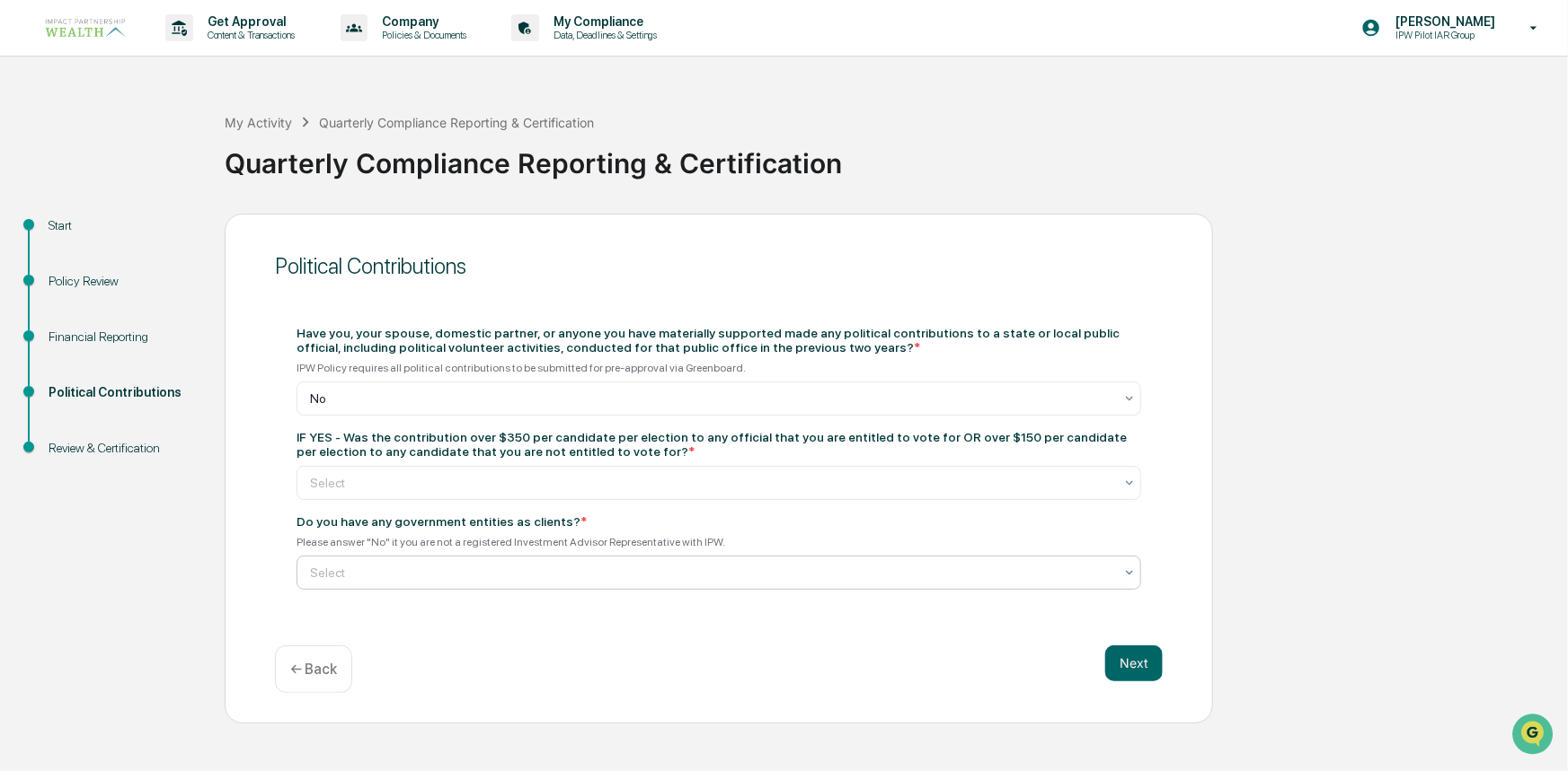
click at [352, 586] on div "Select" at bounding box center [712, 573] width 822 height 25
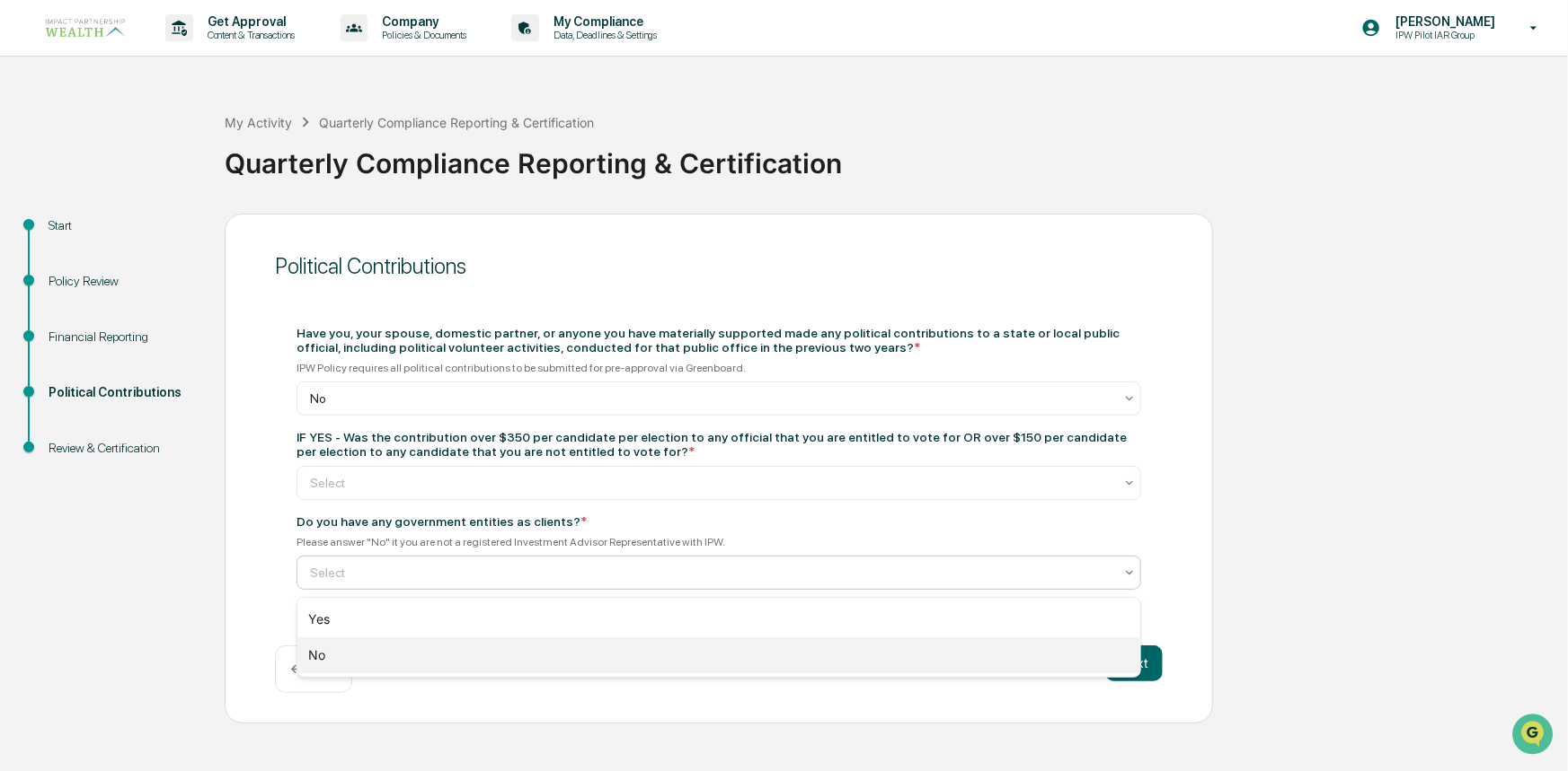
click at [319, 654] on div "No" at bounding box center [719, 655] width 843 height 36
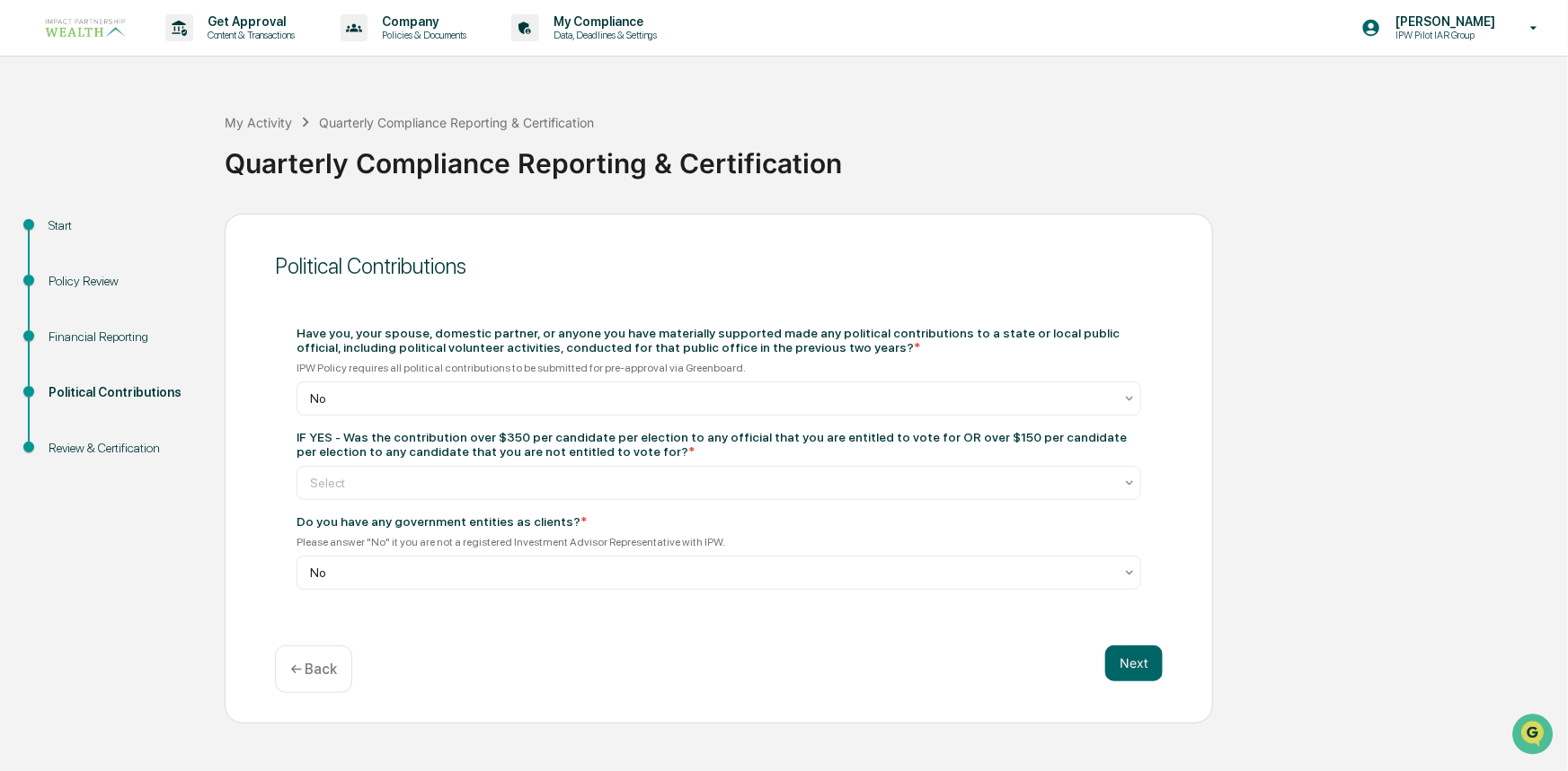
drag, startPoint x: 1305, startPoint y: 516, endPoint x: 1271, endPoint y: 512, distance: 34.2
click at [1302, 516] on div "Start Policy Review Financial Reporting Political Contributions Review & Certif…" at bounding box center [784, 469] width 1549 height 510
click at [340, 491] on div at bounding box center [711, 483] width 803 height 18
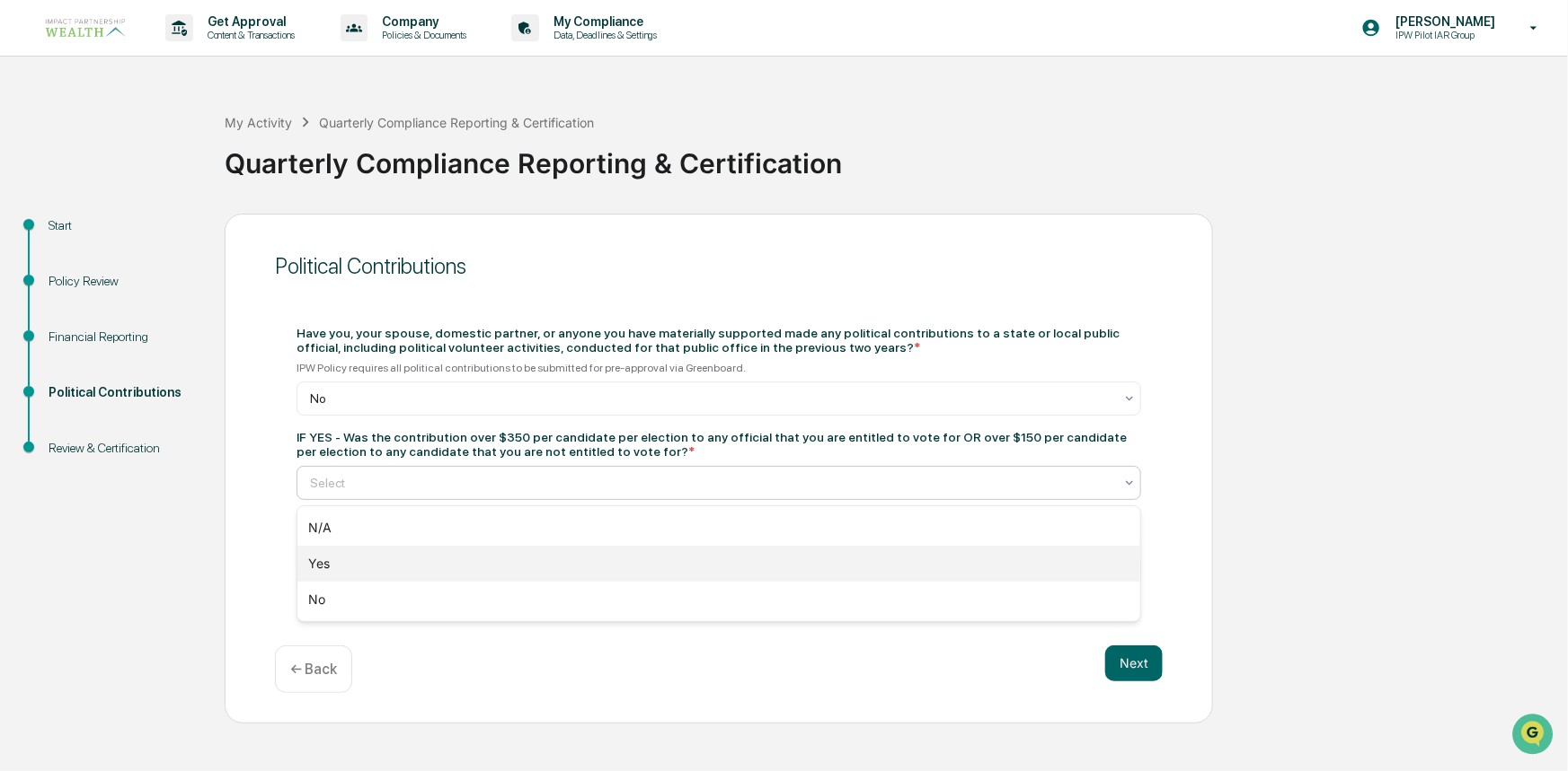
click at [330, 550] on div "Yes" at bounding box center [719, 563] width 843 height 36
click at [332, 488] on div at bounding box center [711, 483] width 803 height 18
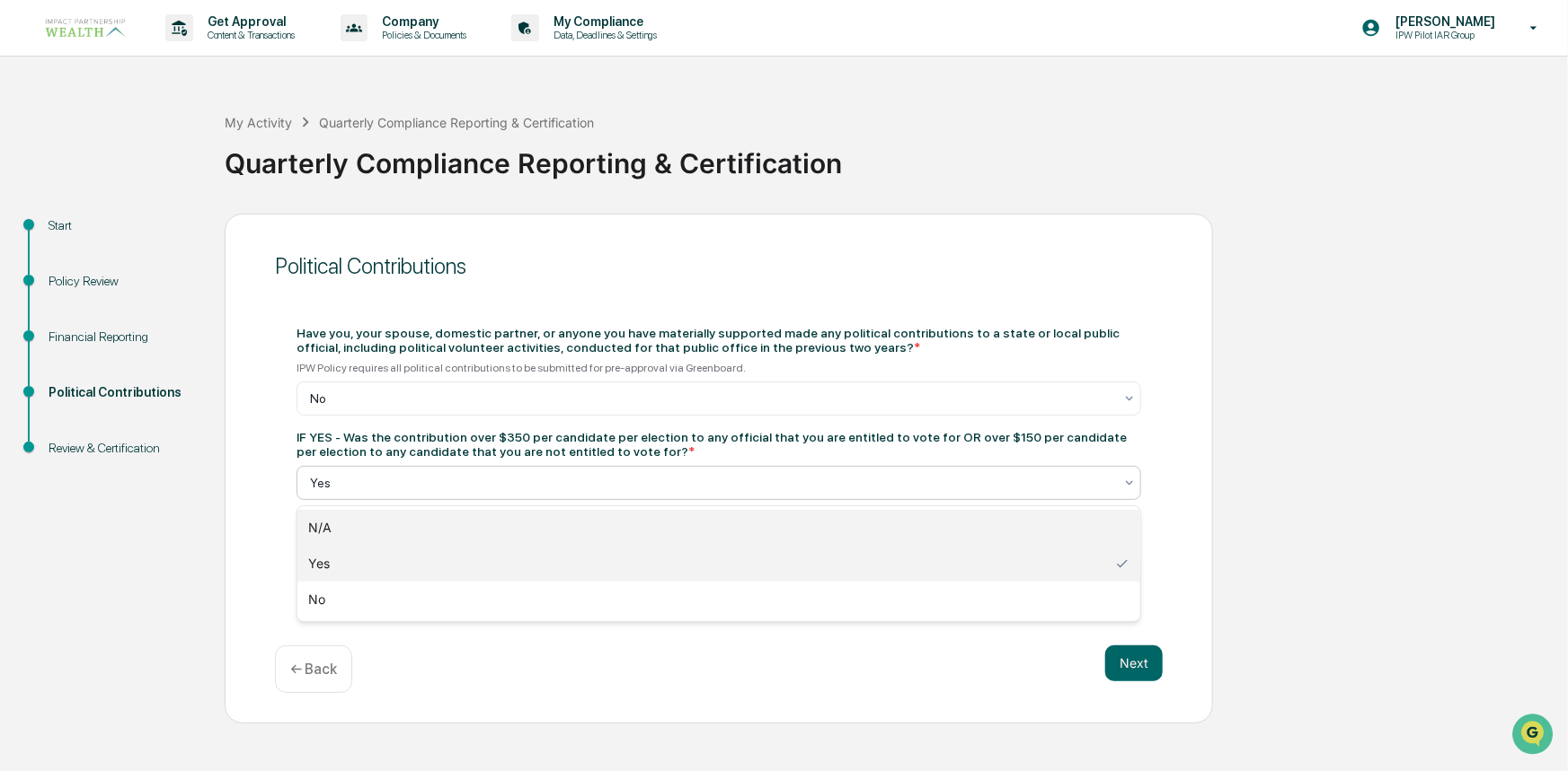
click at [321, 527] on div "N/A" at bounding box center [719, 527] width 843 height 36
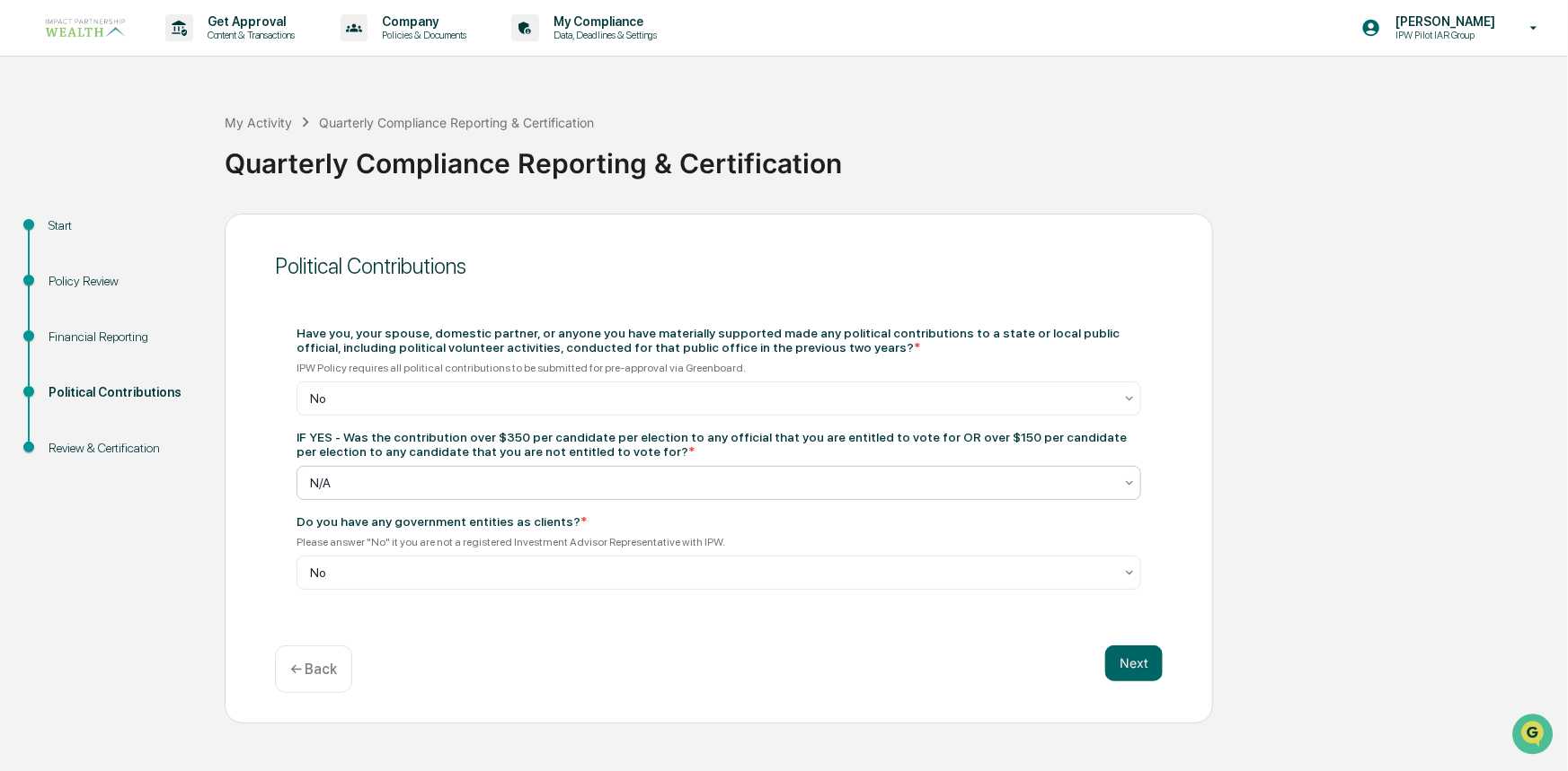
drag, startPoint x: 223, startPoint y: 530, endPoint x: 256, endPoint y: 530, distance: 33.0
click at [223, 530] on div "Start Policy Review Financial Reporting Political Contributions Review & Certif…" at bounding box center [784, 469] width 1549 height 510
click at [1144, 656] on button "Next" at bounding box center [1134, 664] width 57 height 36
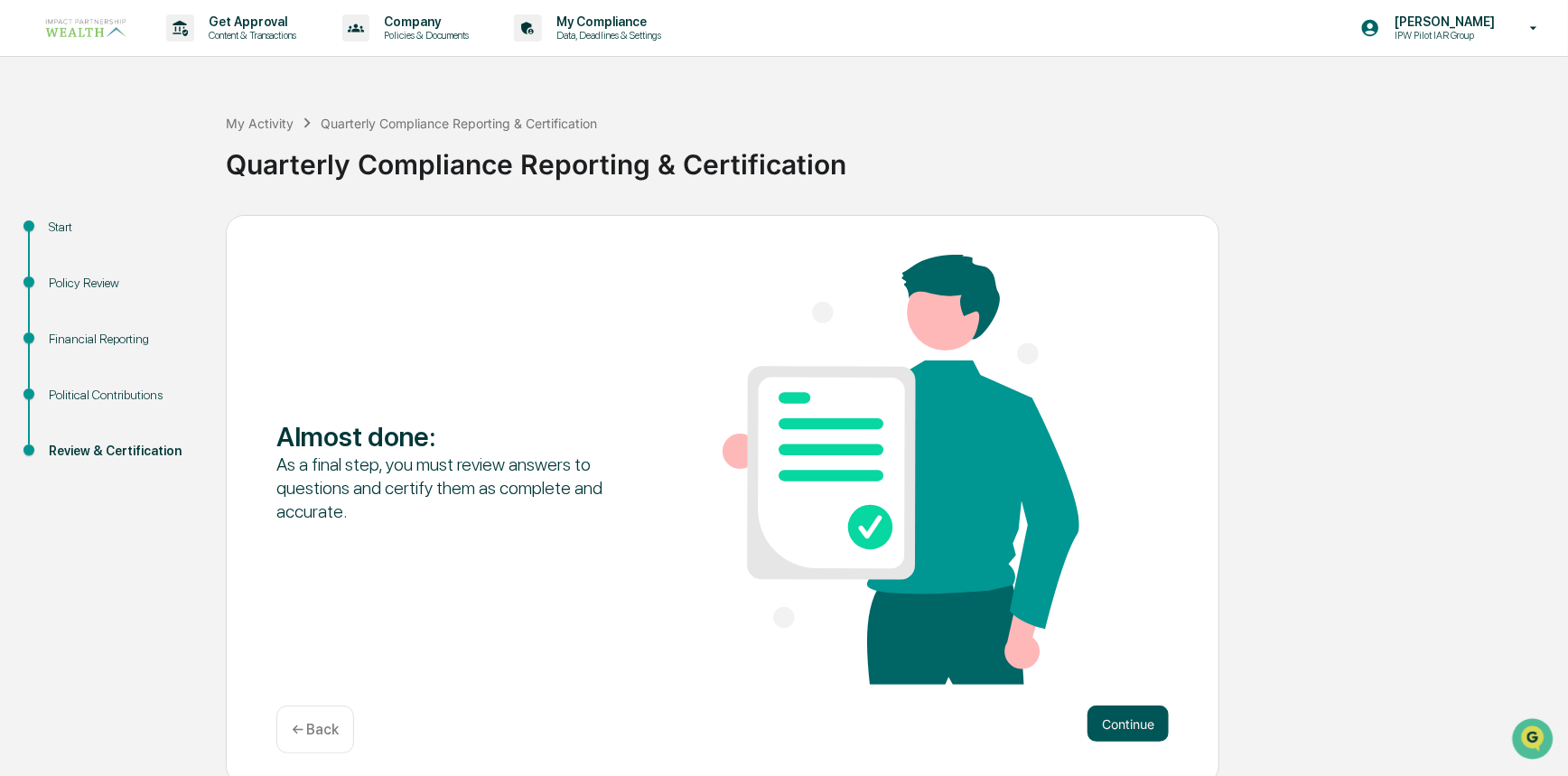
click at [1107, 723] on button "Continue" at bounding box center [1128, 724] width 81 height 36
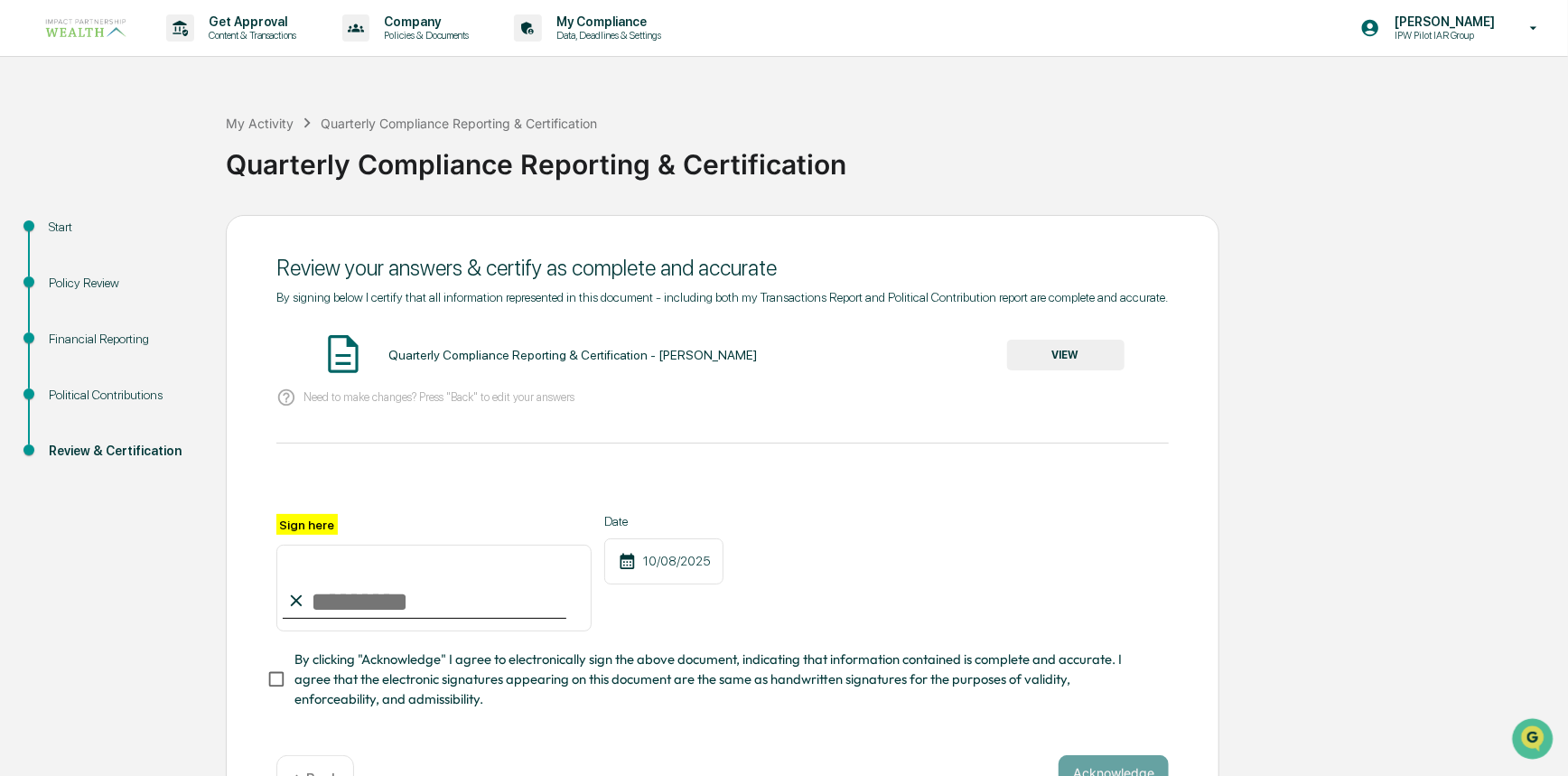
click at [395, 604] on input "Sign here" at bounding box center [433, 588] width 315 height 87
type input "**********"
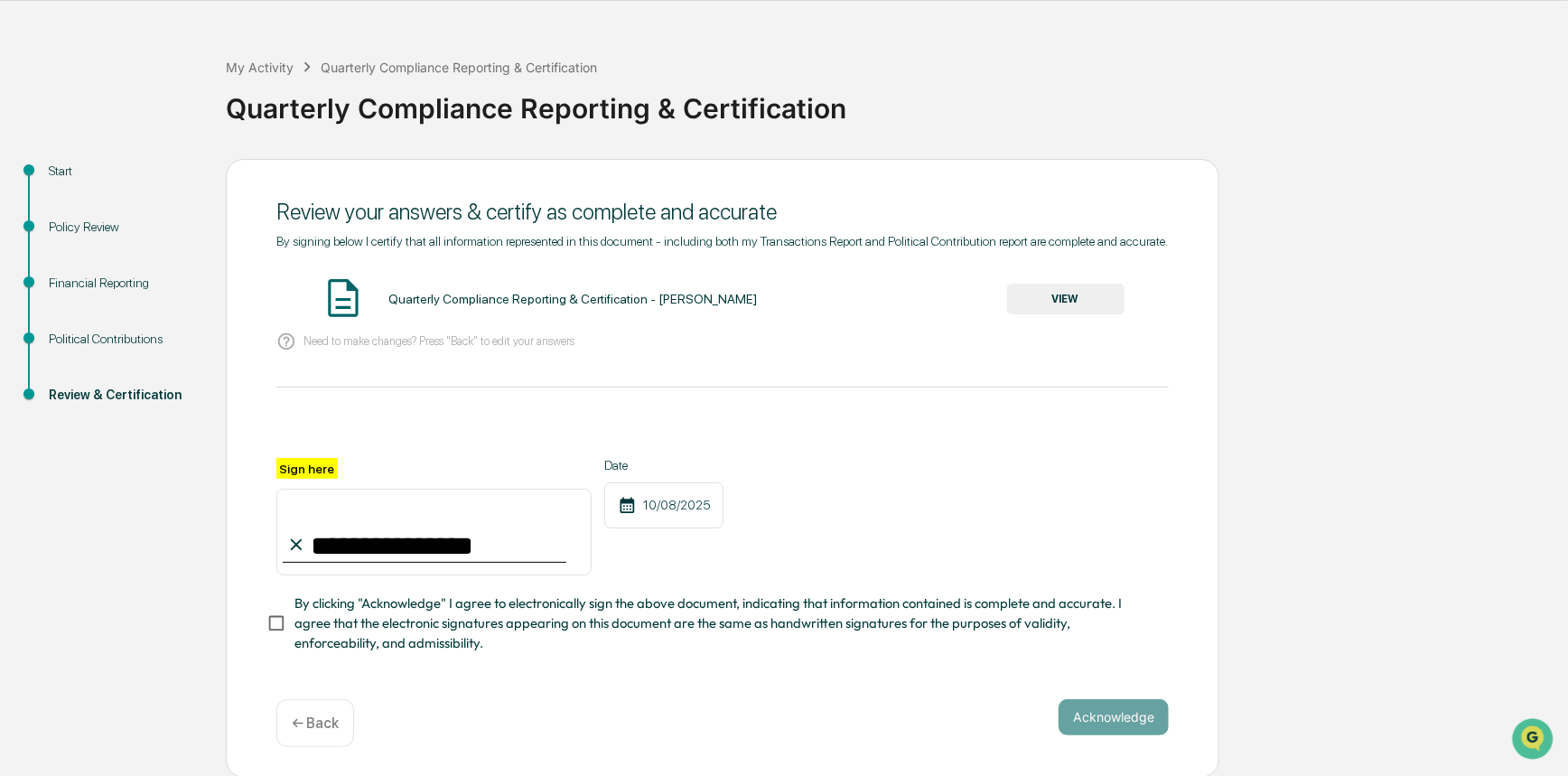
scroll to position [63, 0]
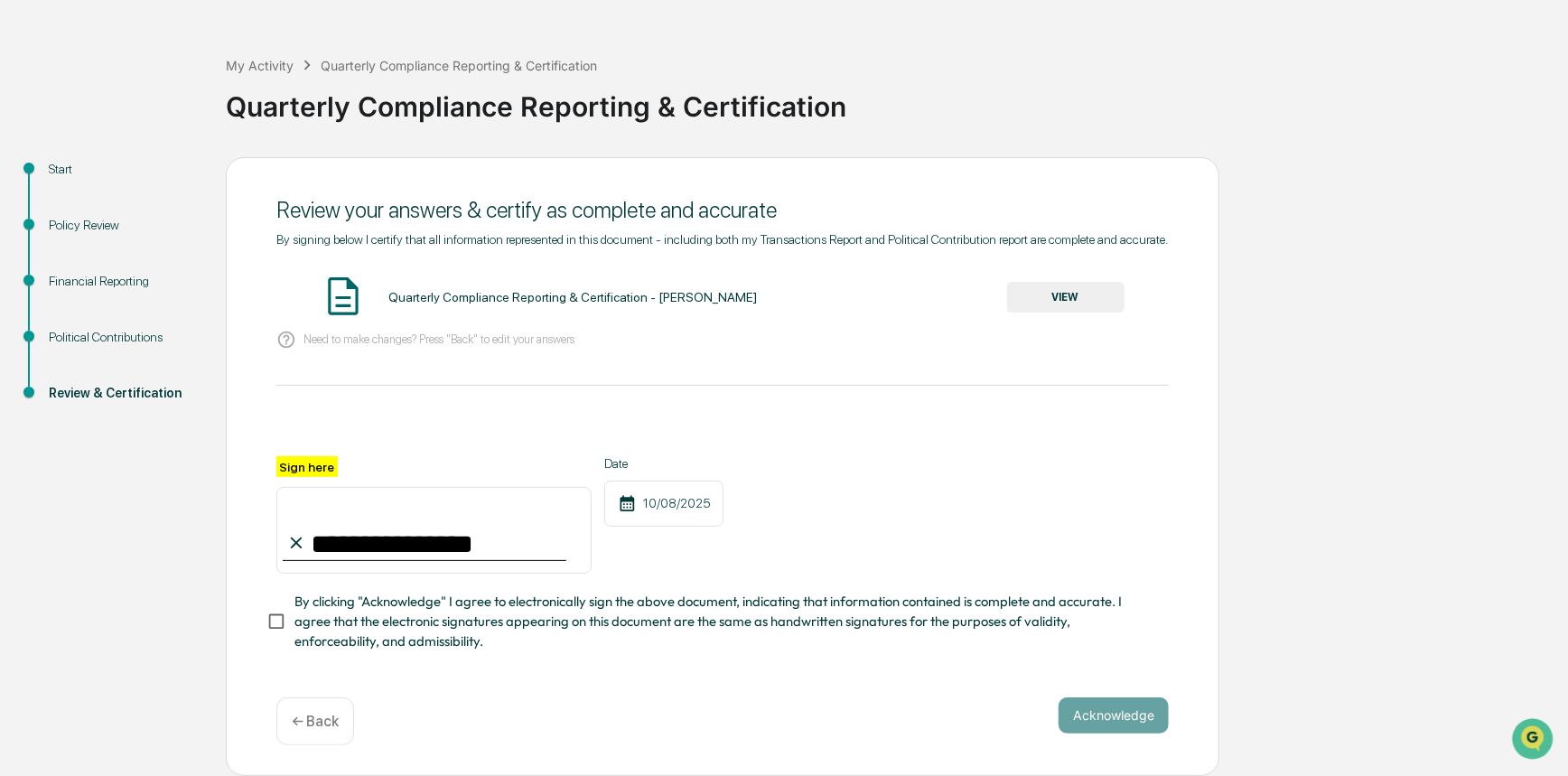
click at [1066, 298] on button "VIEW" at bounding box center [1066, 297] width 117 height 31
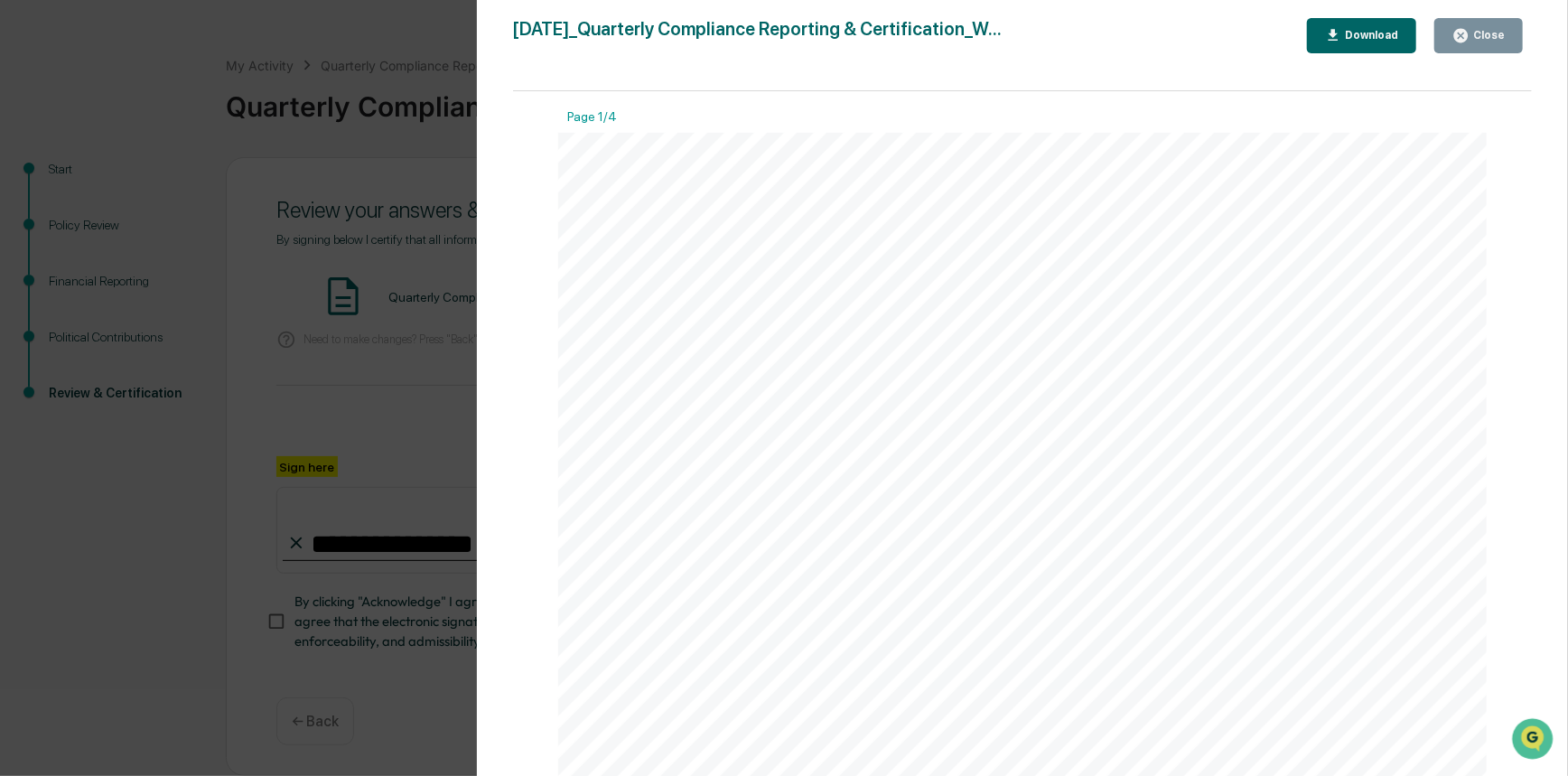
click at [1466, 34] on icon "button" at bounding box center [1461, 35] width 17 height 17
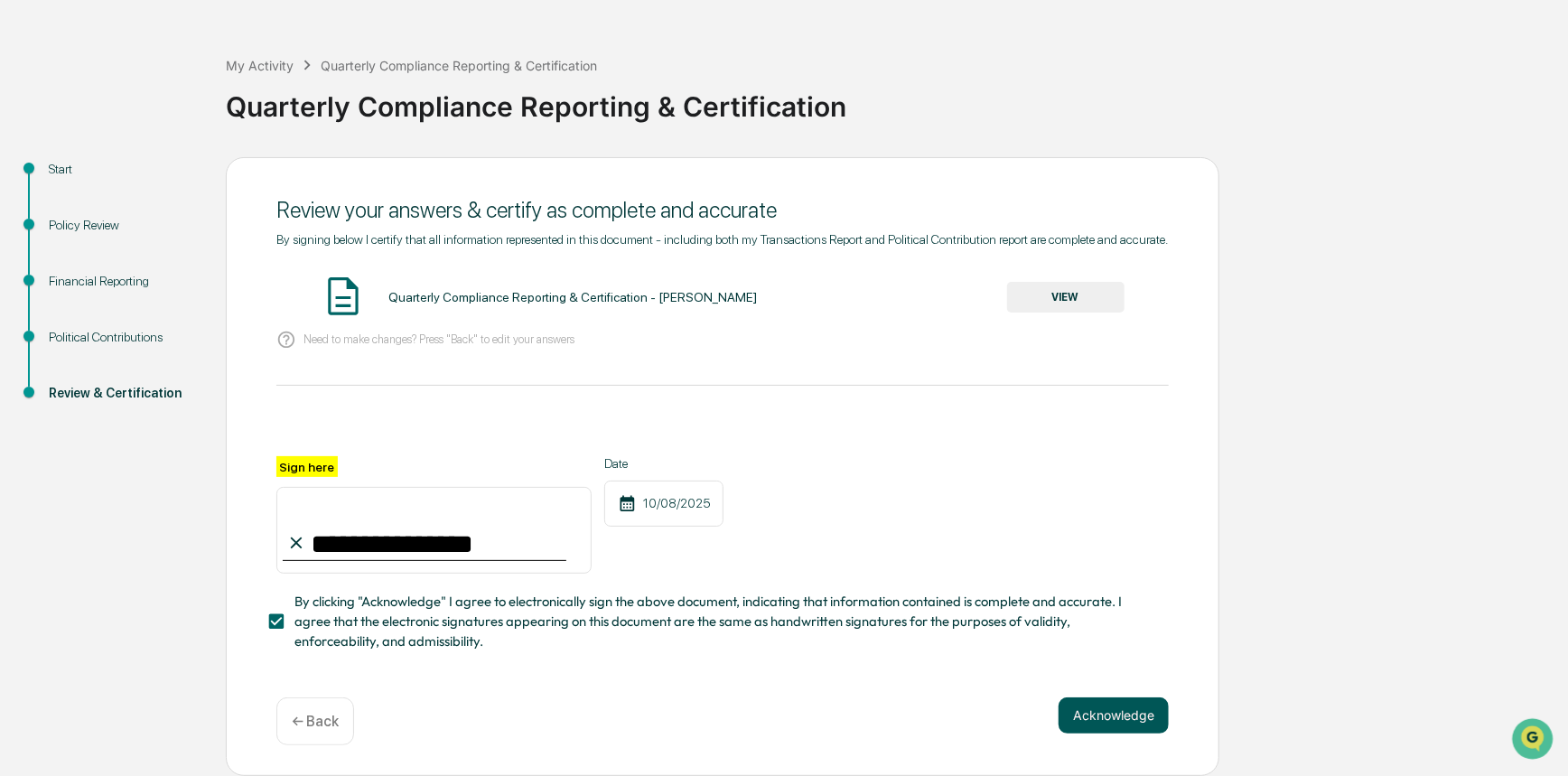
click at [1133, 727] on button "Acknowledge" at bounding box center [1114, 715] width 110 height 36
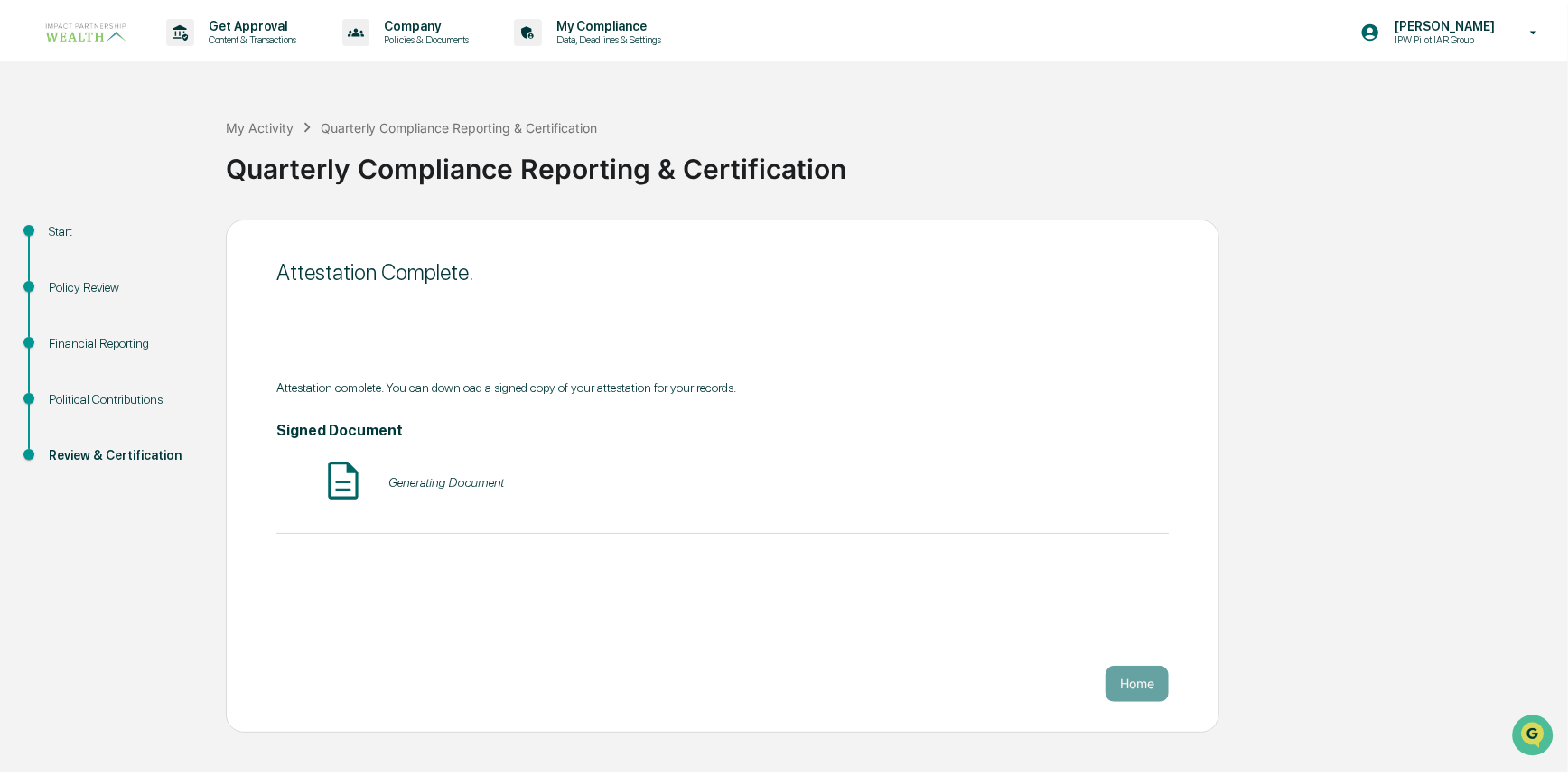
scroll to position [0, 0]
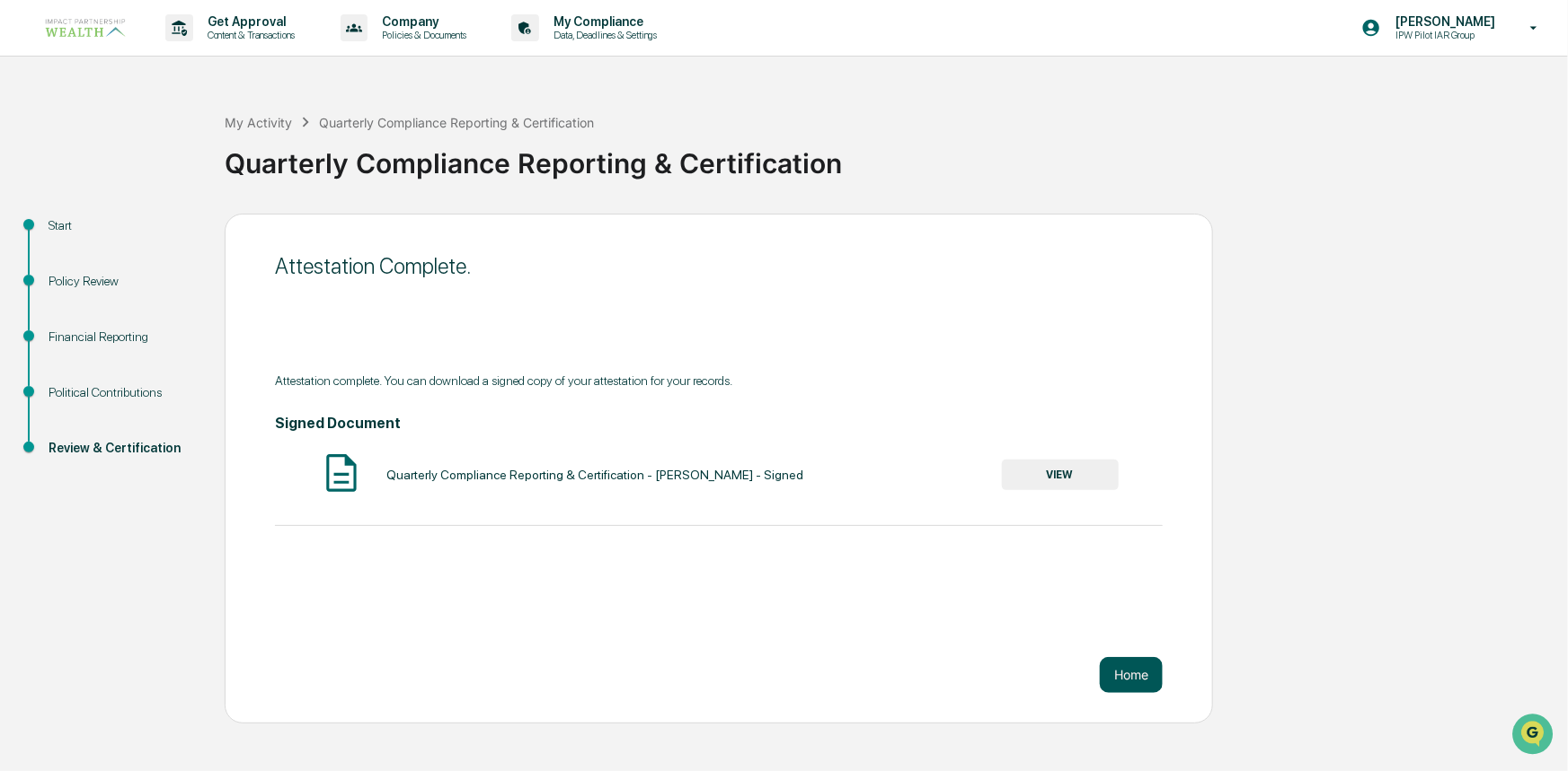
click at [1128, 667] on button "Home" at bounding box center [1131, 675] width 63 height 36
